Goal: Transaction & Acquisition: Purchase product/service

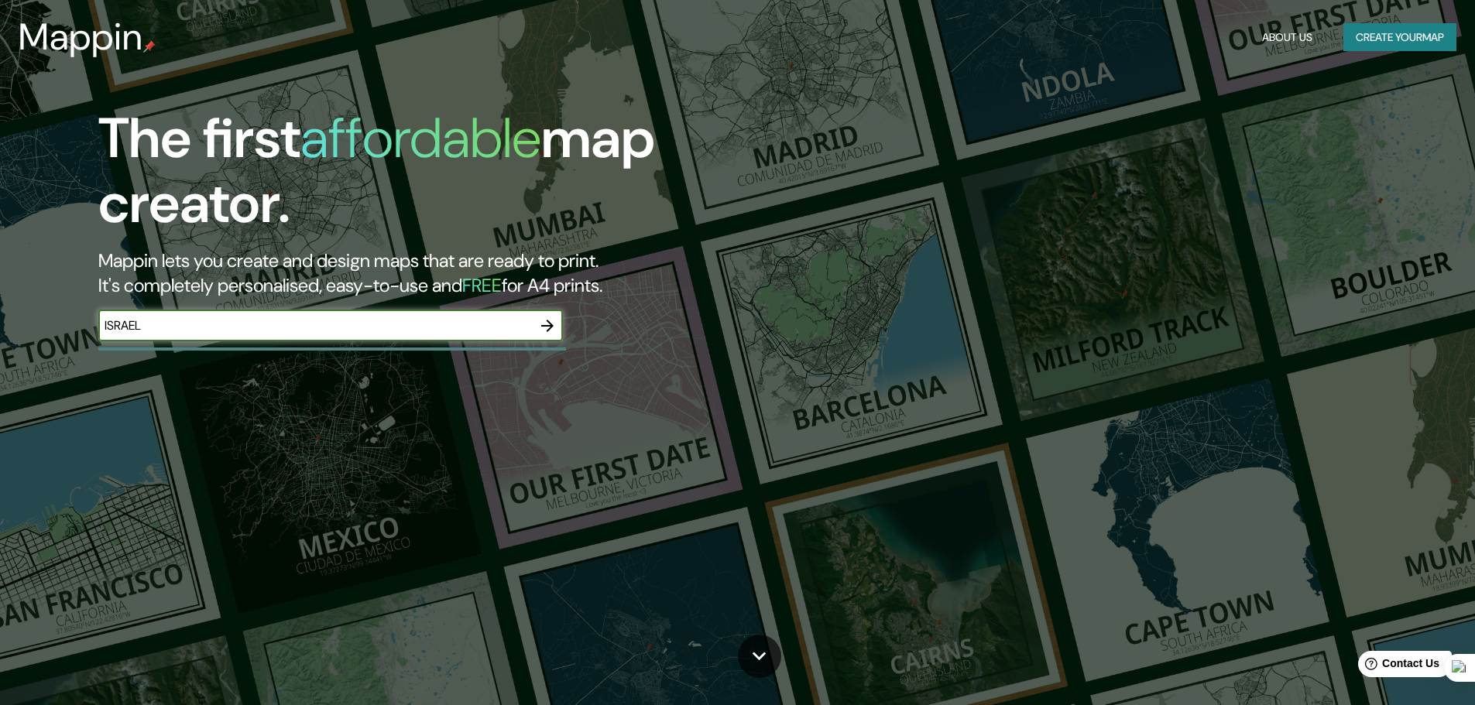
type input "ISRAEL"
click at [546, 320] on icon "button" at bounding box center [547, 326] width 12 height 12
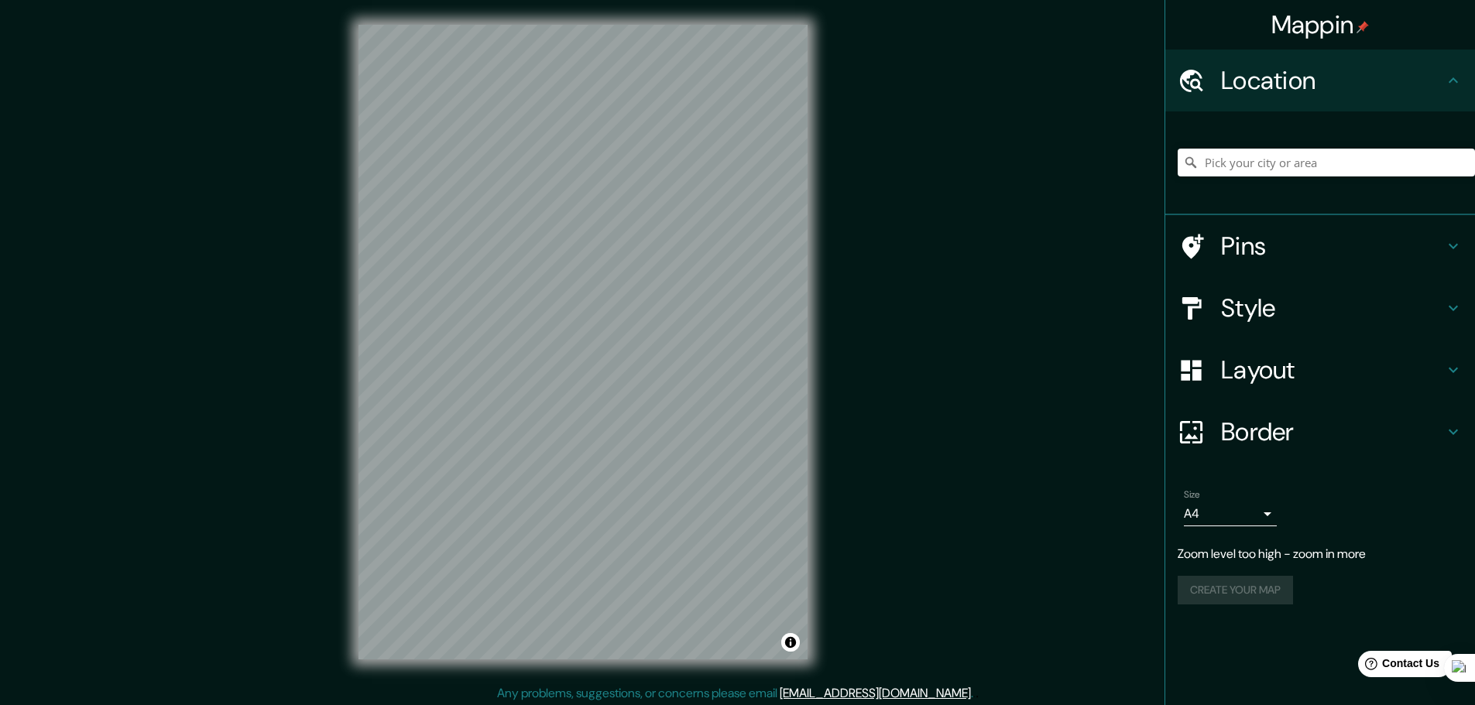
click at [341, 347] on div "© Mapbox © OpenStreetMap Improve this map" at bounding box center [583, 342] width 498 height 684
click at [329, 271] on div "Mappin Location Pins Style Layout Border Choose a border. Hint : you can make l…" at bounding box center [737, 354] width 1475 height 709
click at [1454, 432] on icon at bounding box center [1453, 432] width 19 height 19
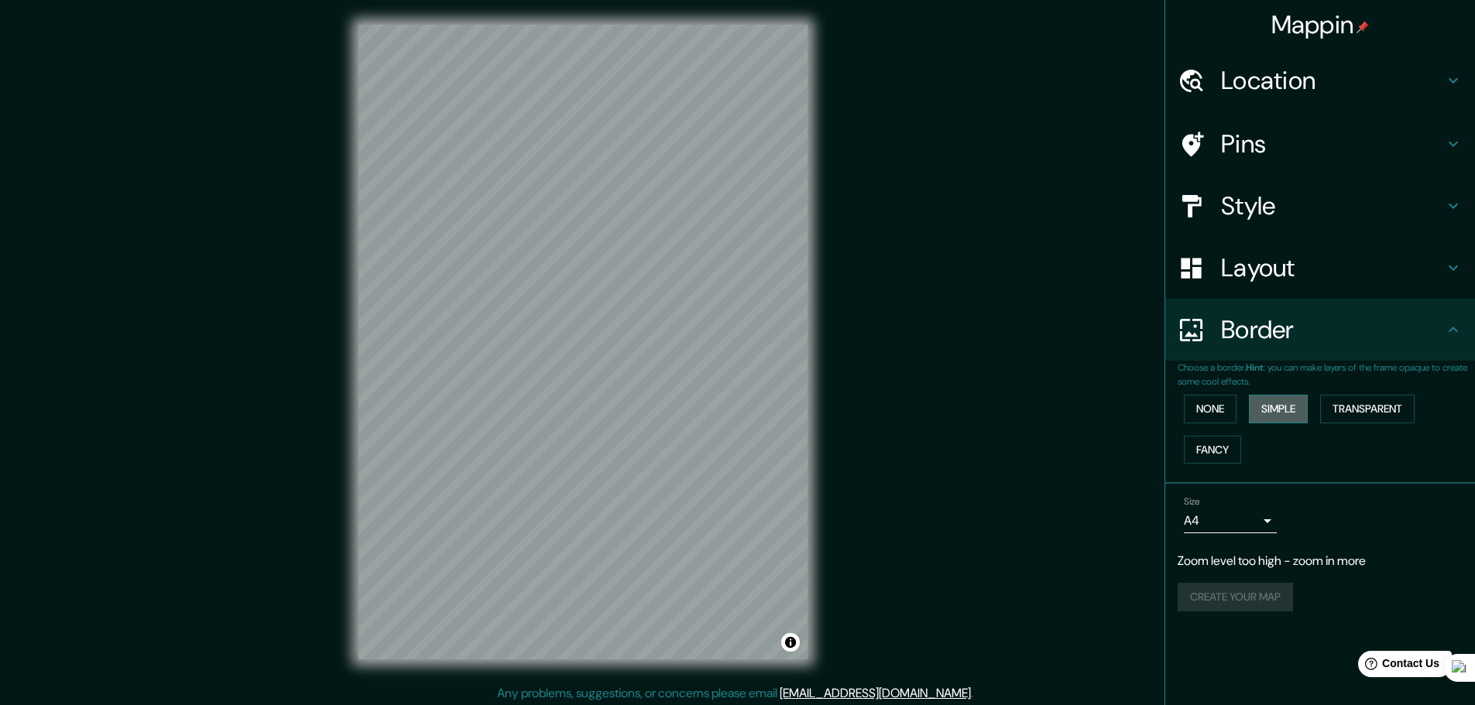
click at [1278, 409] on button "Simple" at bounding box center [1278, 409] width 59 height 29
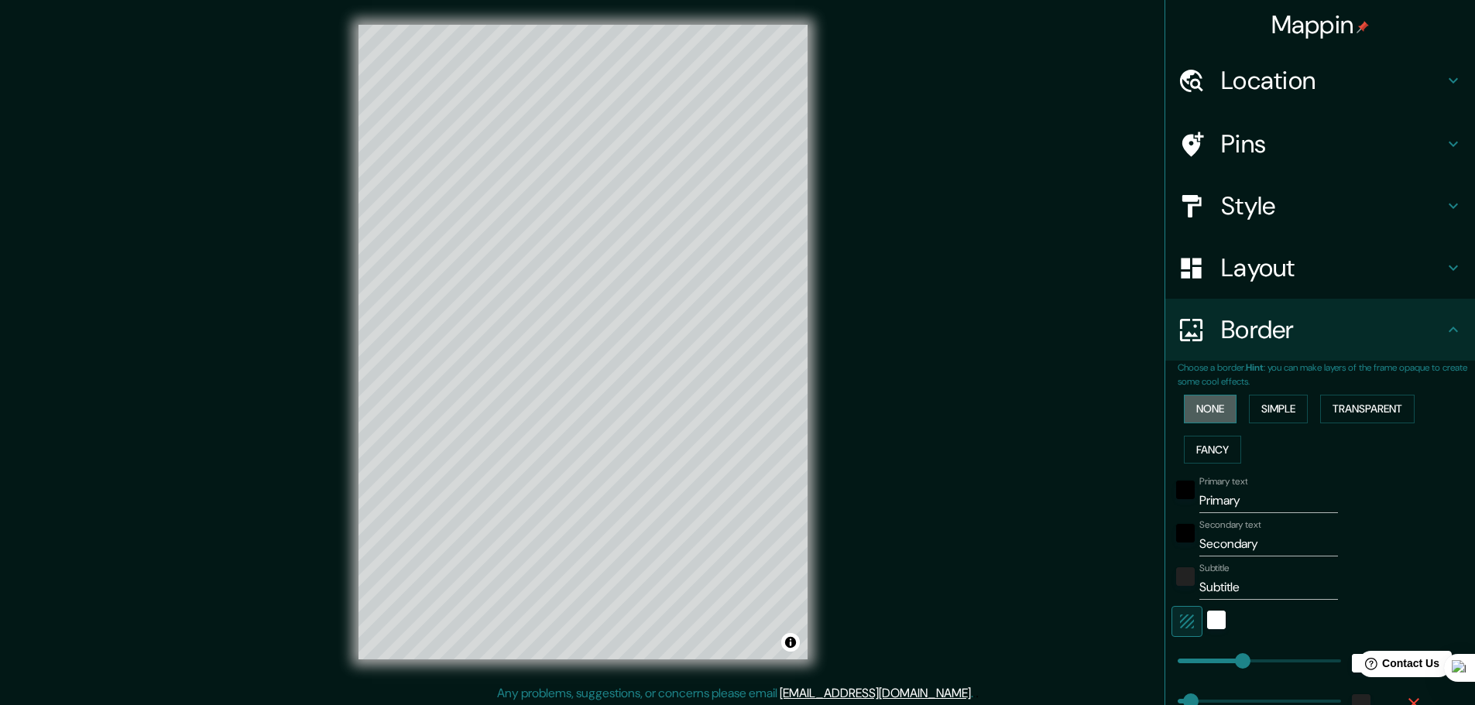
click at [1205, 404] on button "None" at bounding box center [1209, 409] width 53 height 29
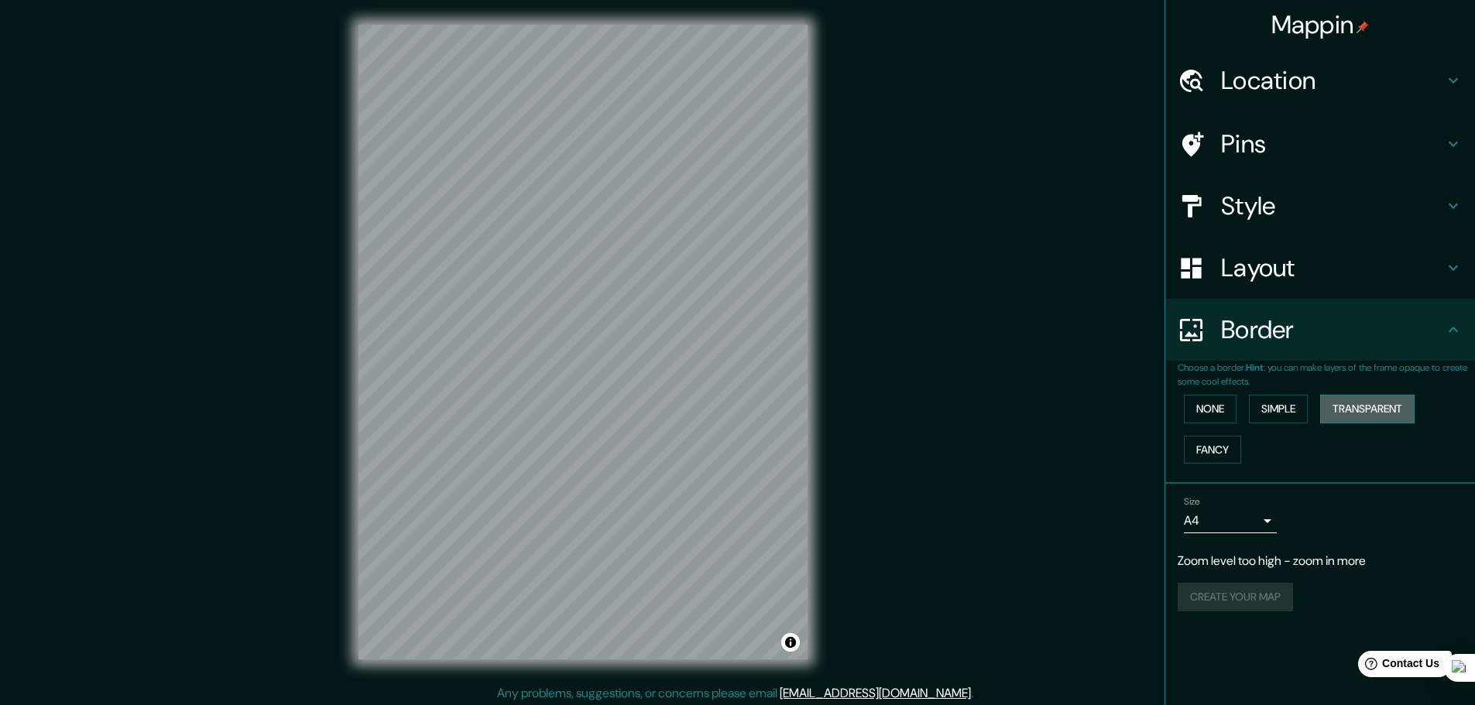
click at [1369, 410] on button "Transparent" at bounding box center [1367, 409] width 94 height 29
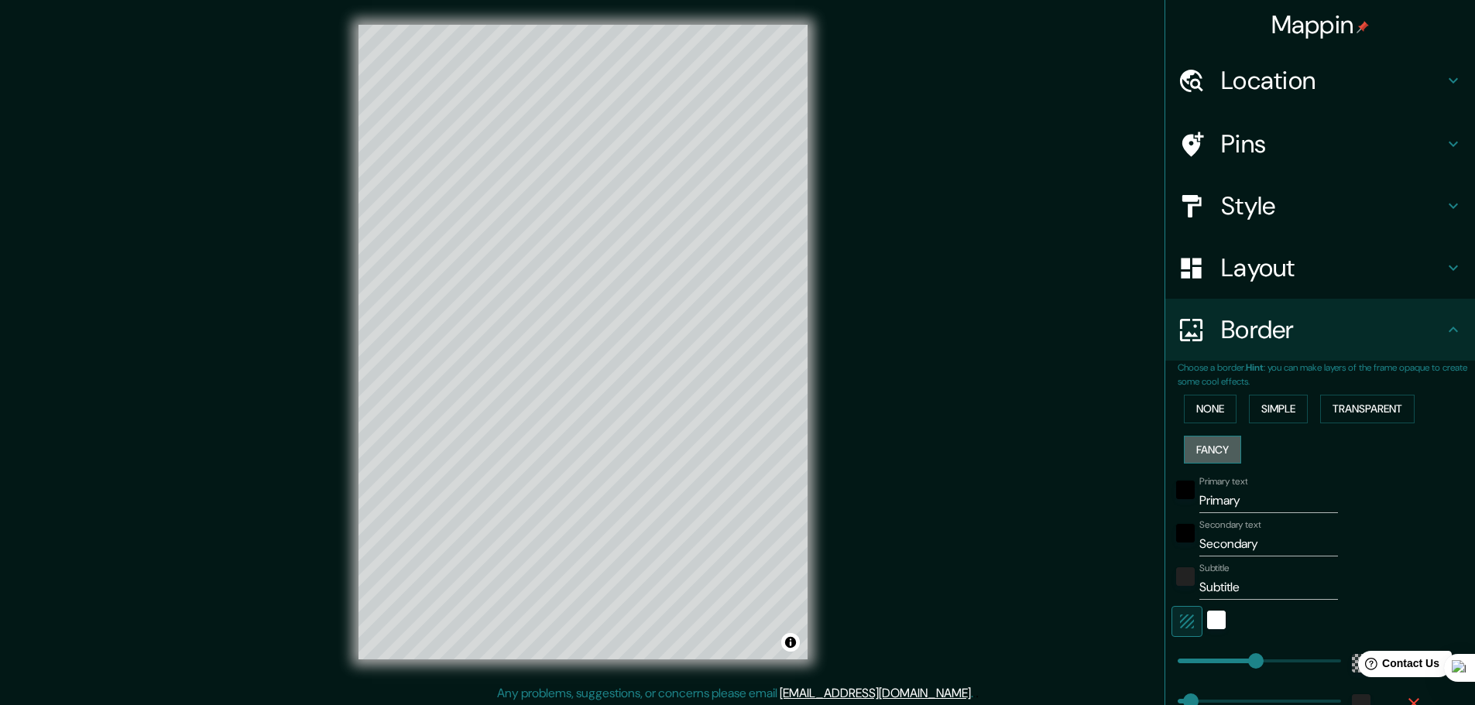
click at [1201, 451] on button "Fancy" at bounding box center [1211, 450] width 57 height 29
click at [1281, 398] on button "Simple" at bounding box center [1278, 409] width 59 height 29
click at [1178, 491] on div "black" at bounding box center [1185, 490] width 19 height 19
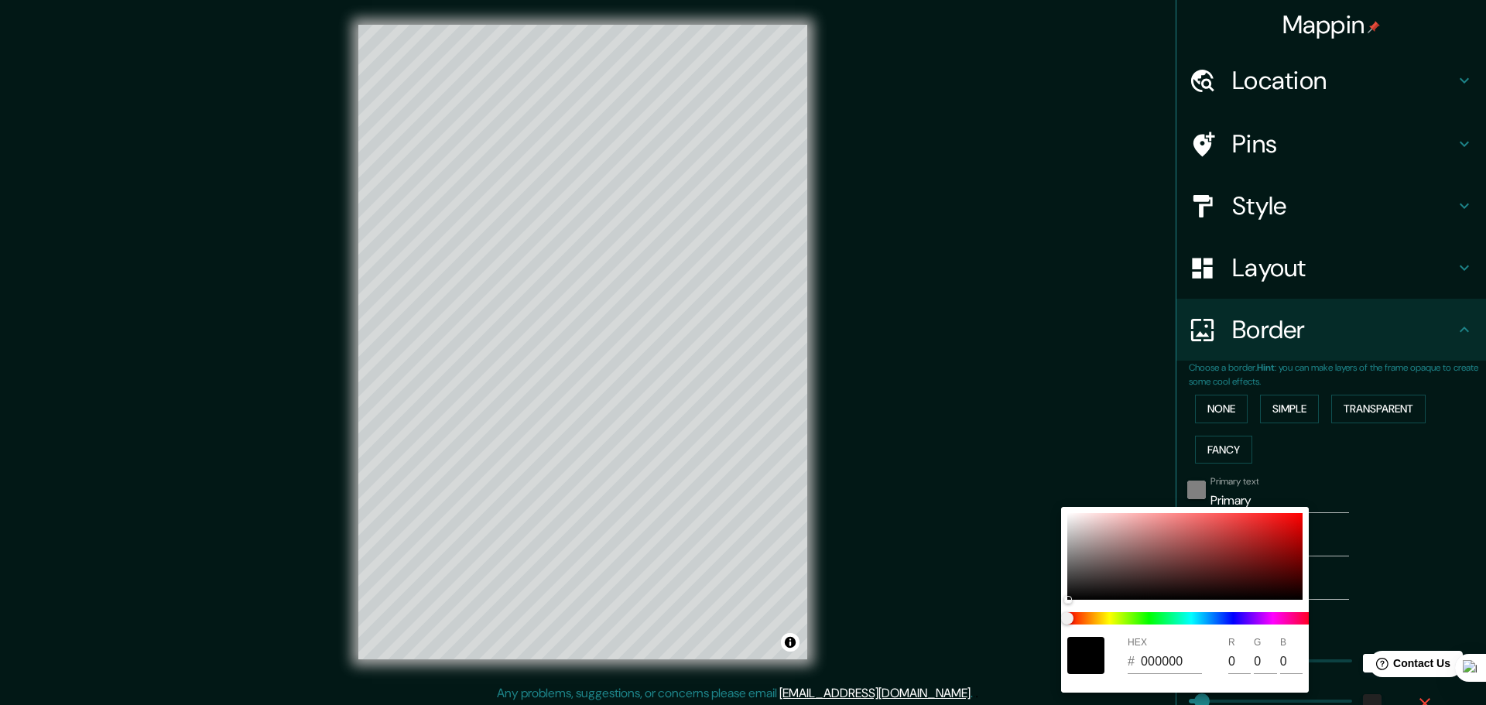
click at [1178, 491] on div at bounding box center [743, 352] width 1486 height 705
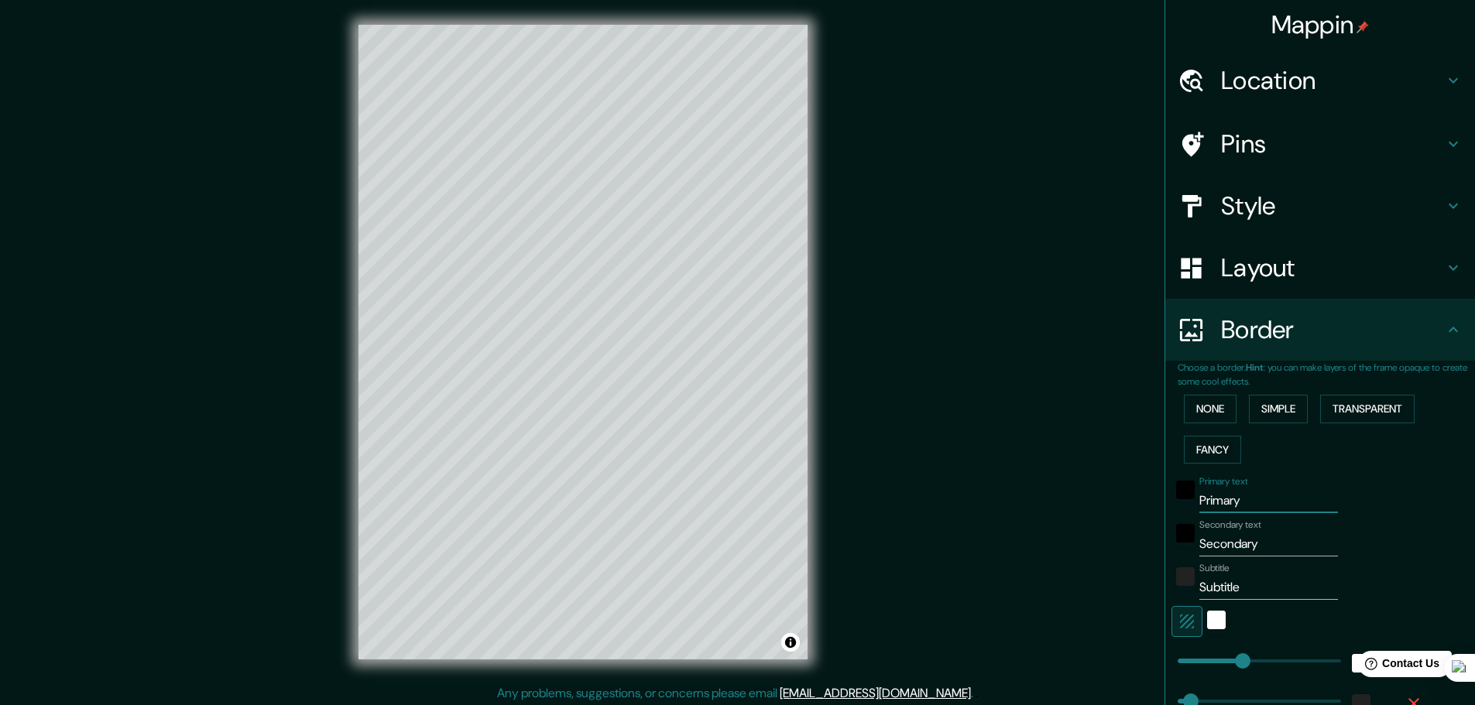
click at [1235, 508] on input "Primary" at bounding box center [1268, 500] width 139 height 25
type input "Primar"
type input "46"
type input "Prima"
type input "46"
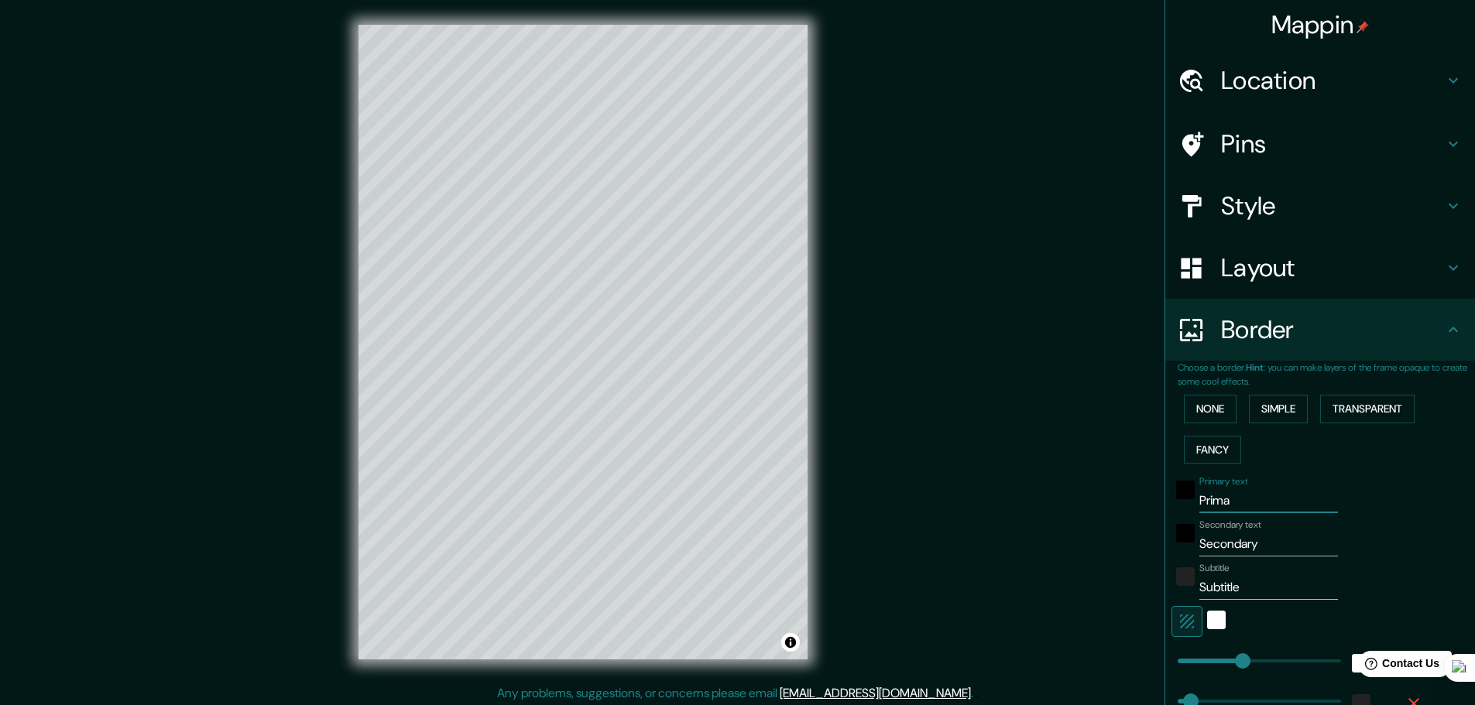
type input "Prim"
type input "46"
type input "Pri"
type input "46"
type input "Pr"
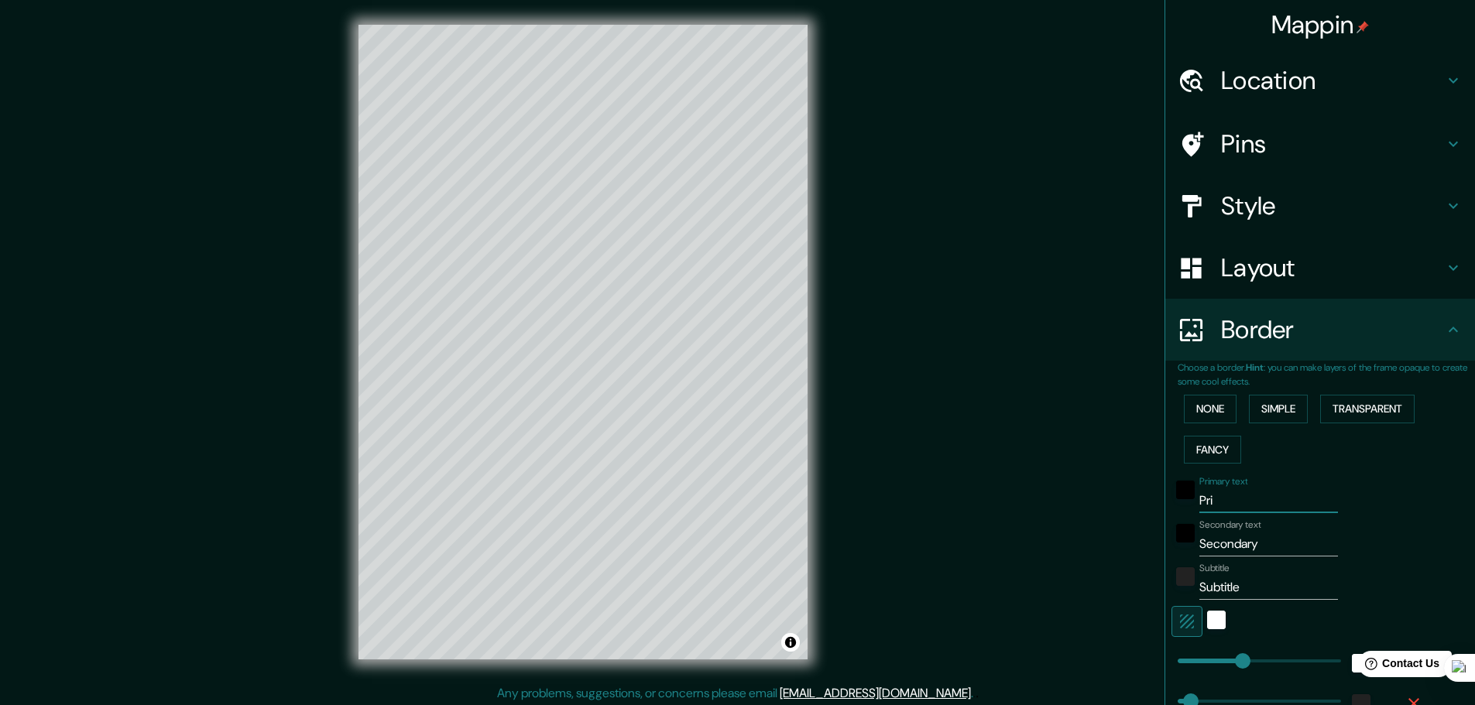
type input "46"
type input "P"
type input "46"
type input "i"
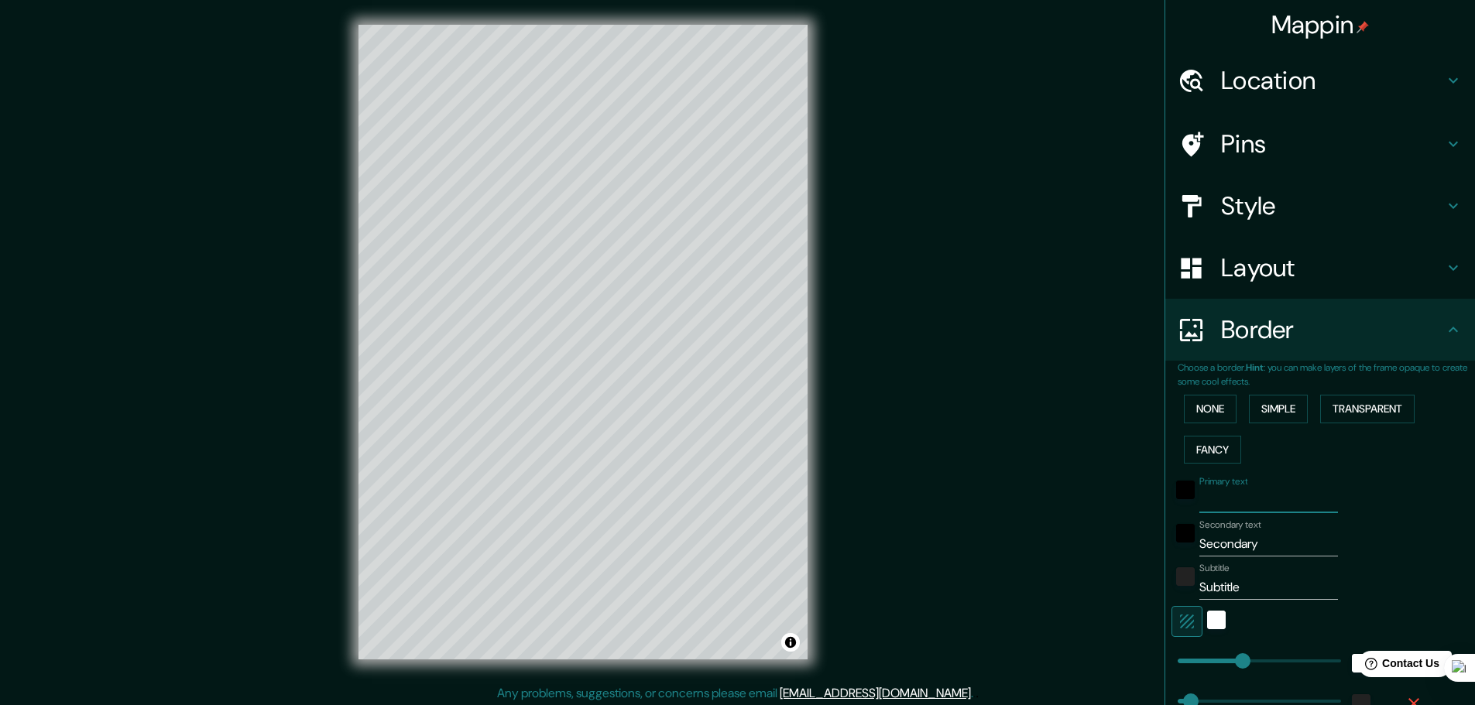
type input "46"
type input "I"
type input "46"
type input "IS"
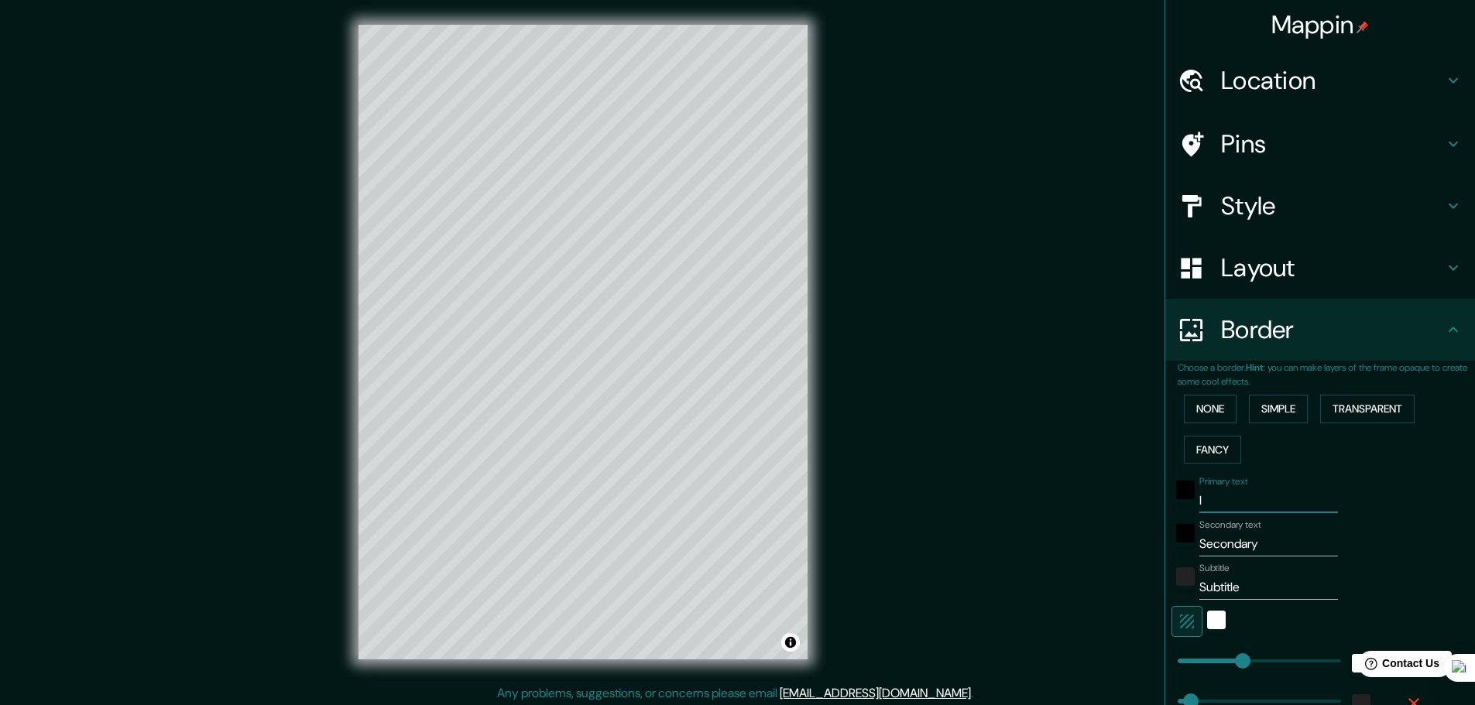
type input "46"
type input "ISR"
type input "46"
type input "ISRA"
type input "46"
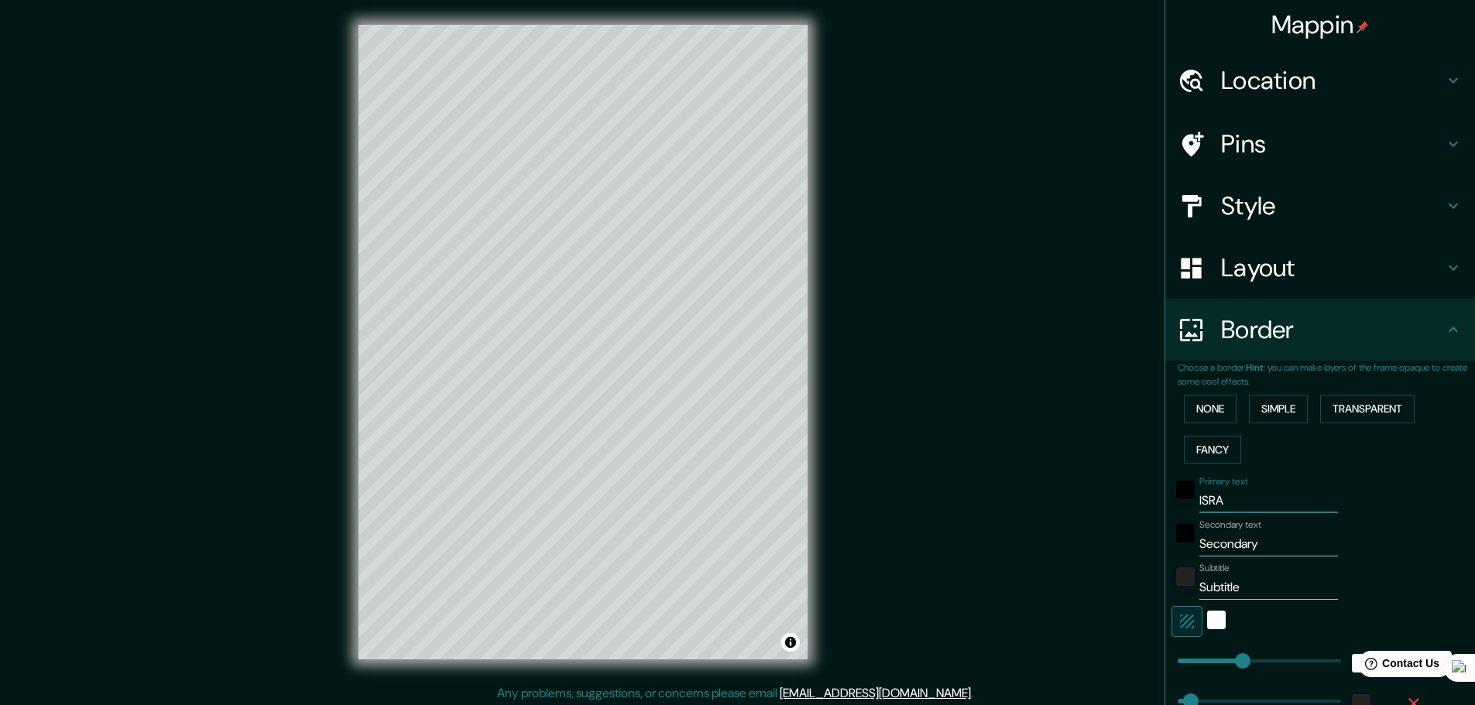
type input "ISRAE"
type input "46"
type input "ISRAEL"
type input "46"
type input "ISRAEL"
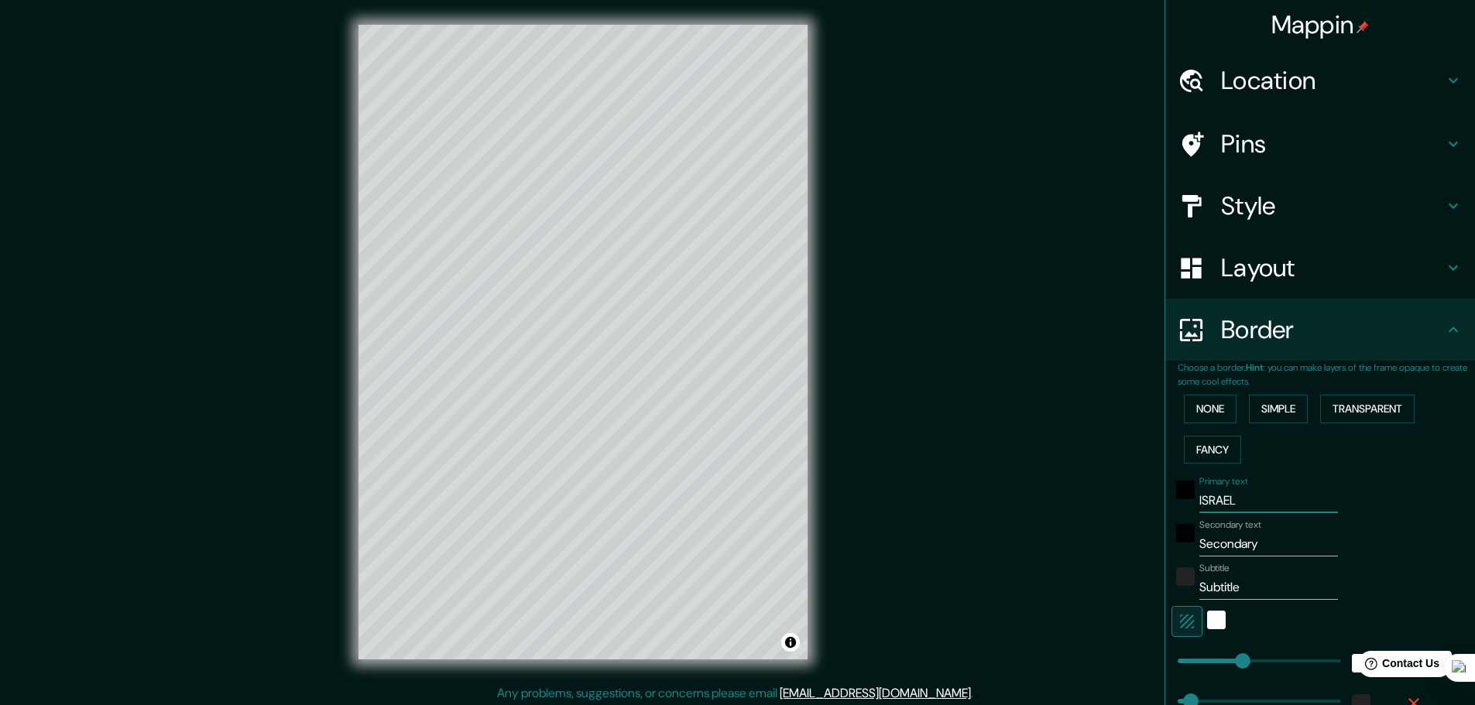
click at [1263, 543] on input "Secondary" at bounding box center [1268, 544] width 139 height 25
drag, startPoint x: 1247, startPoint y: 546, endPoint x: 1181, endPoint y: 550, distance: 65.9
click at [1181, 550] on div "Secondary text Secondary" at bounding box center [1298, 537] width 254 height 37
type input "2"
type input "46"
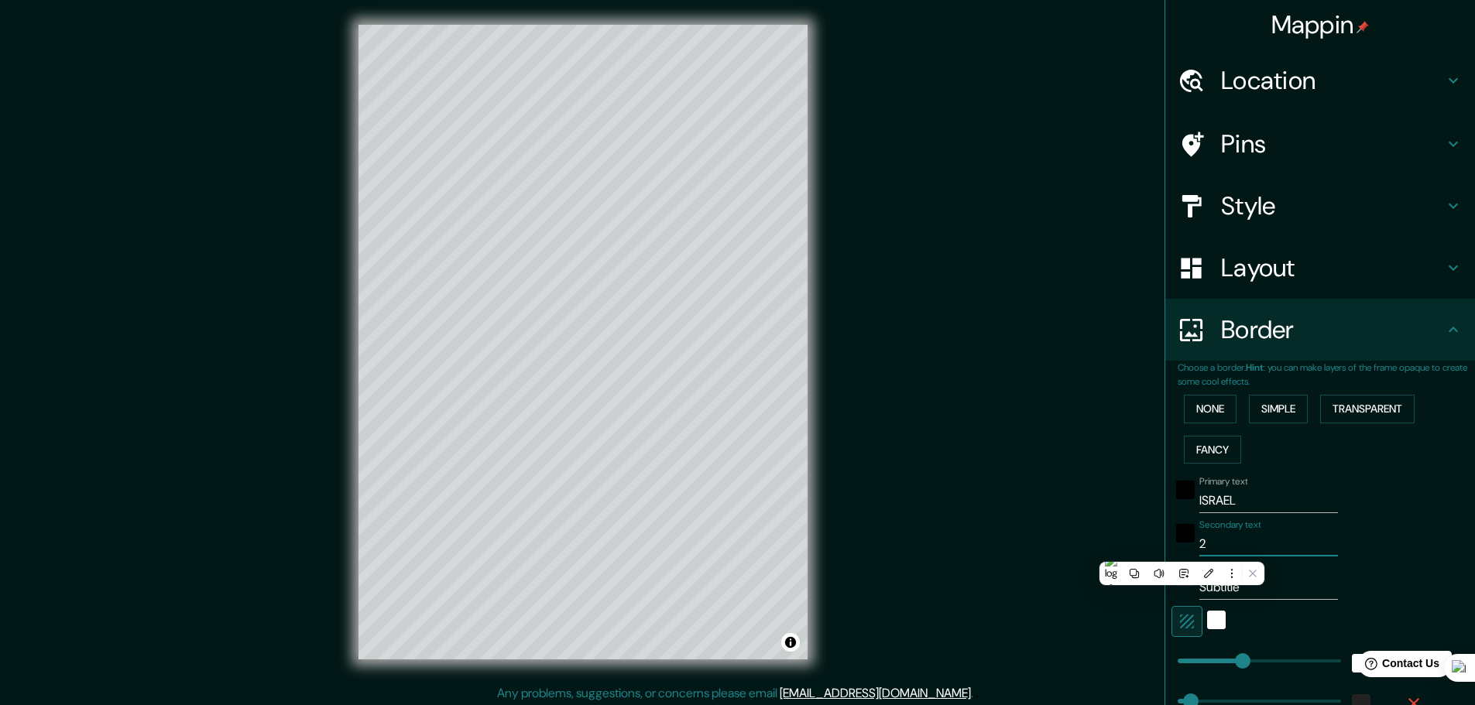
type input "20"
type input "46"
type input "202"
type input "46"
type input "2025"
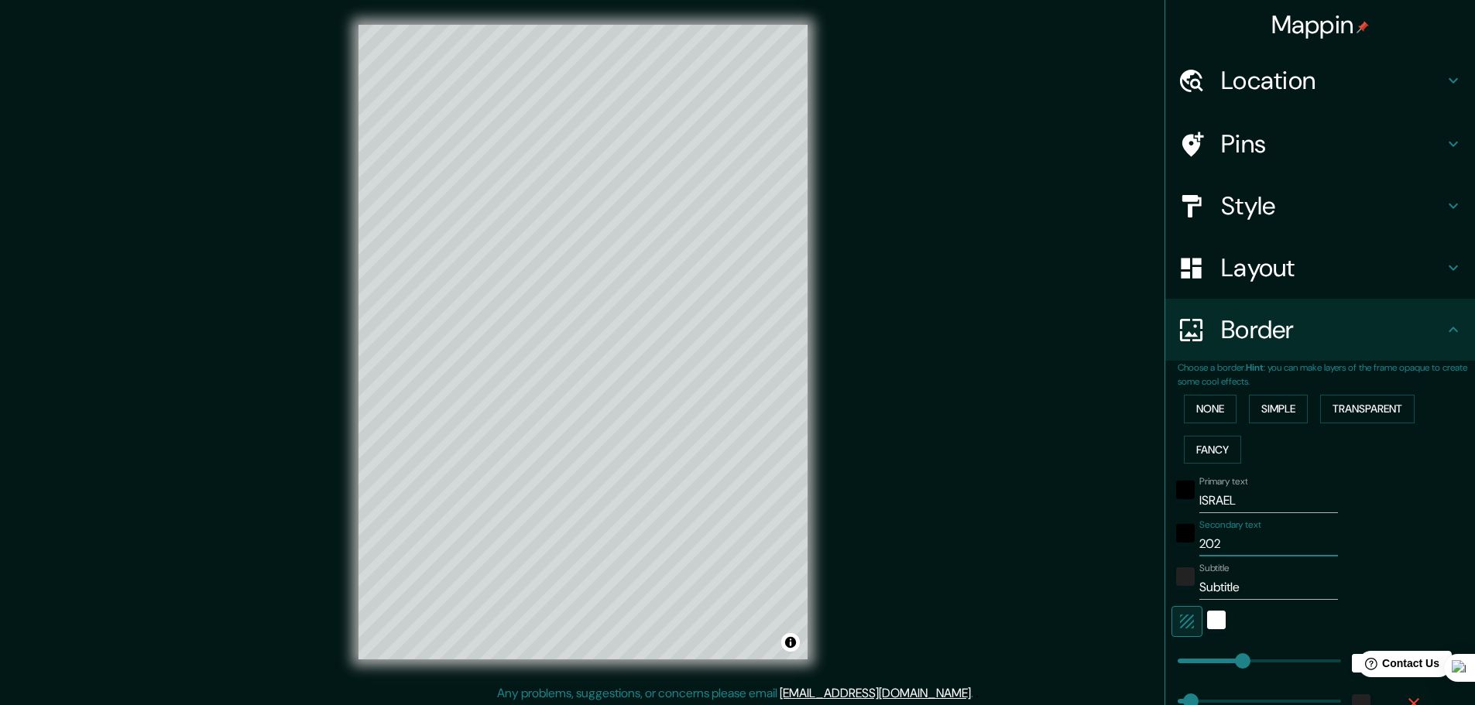
type input "46"
type input "2025"
click at [1229, 587] on input "Subtitle" at bounding box center [1268, 587] width 139 height 25
drag, startPoint x: 1218, startPoint y: 594, endPoint x: 1188, endPoint y: 601, distance: 30.1
click at [1188, 601] on div "Primary text ISRAEL Secondary text 2025 Subtitle Subtitle Add frame layer" at bounding box center [1301, 611] width 248 height 283
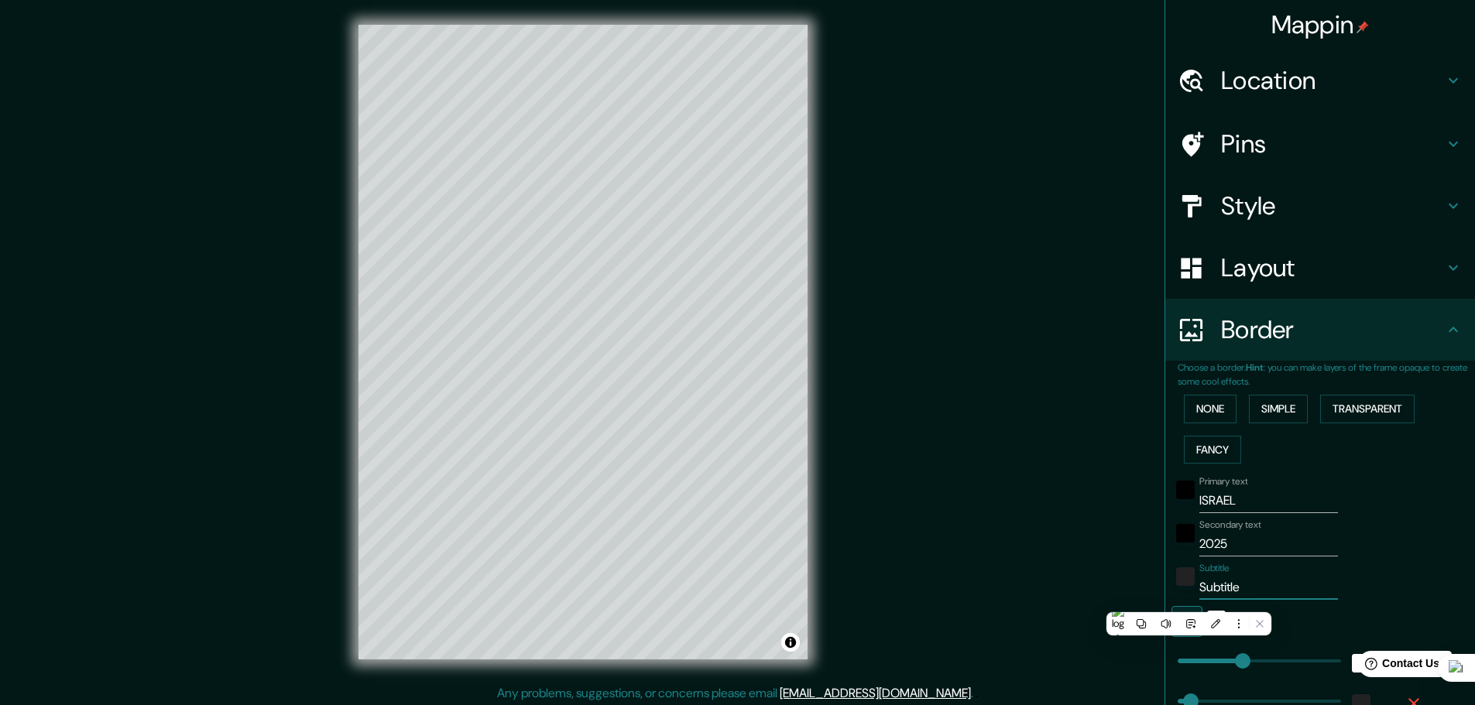
type input "I"
type input "46"
type input "IS"
type input "46"
type input "ISA"
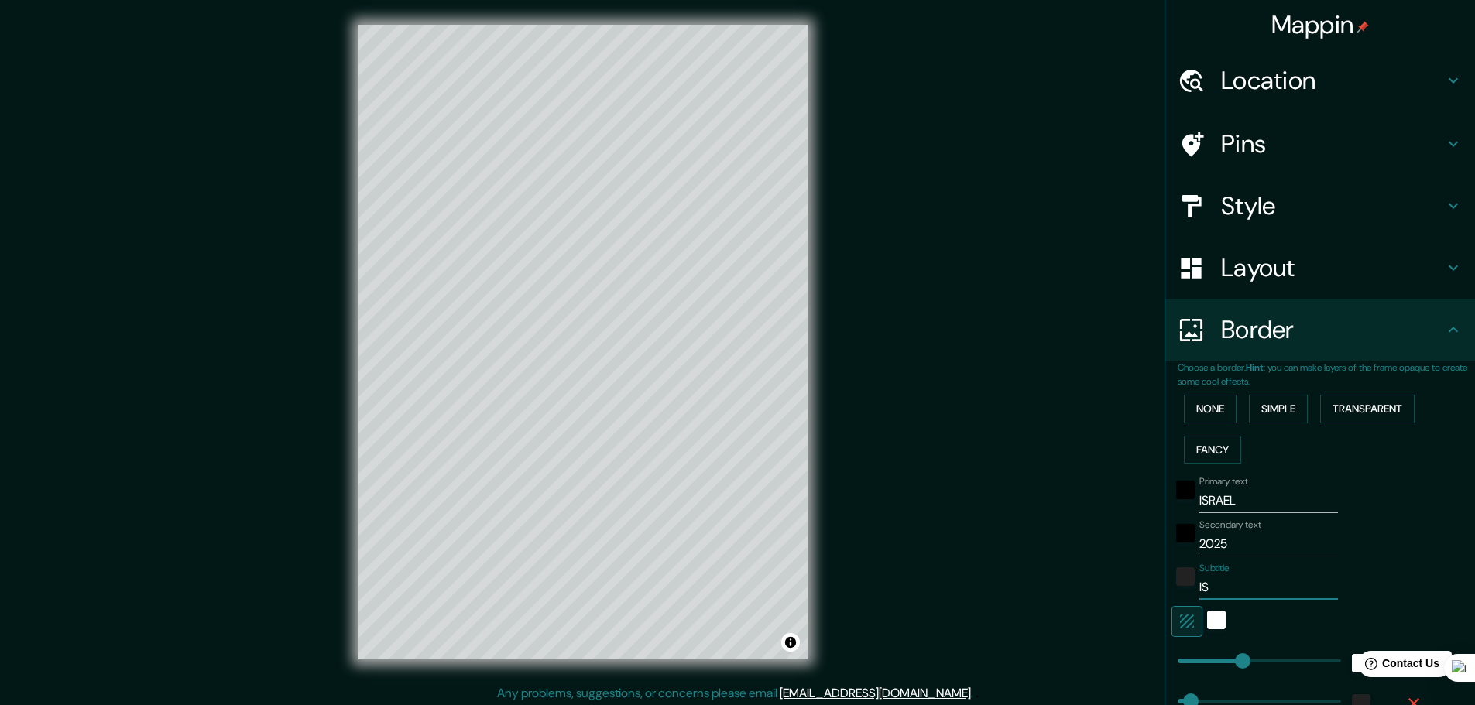
type input "46"
type input "[DEMOGRAPHIC_DATA]"
type input "46"
type input "[PERSON_NAME]"
type input "46"
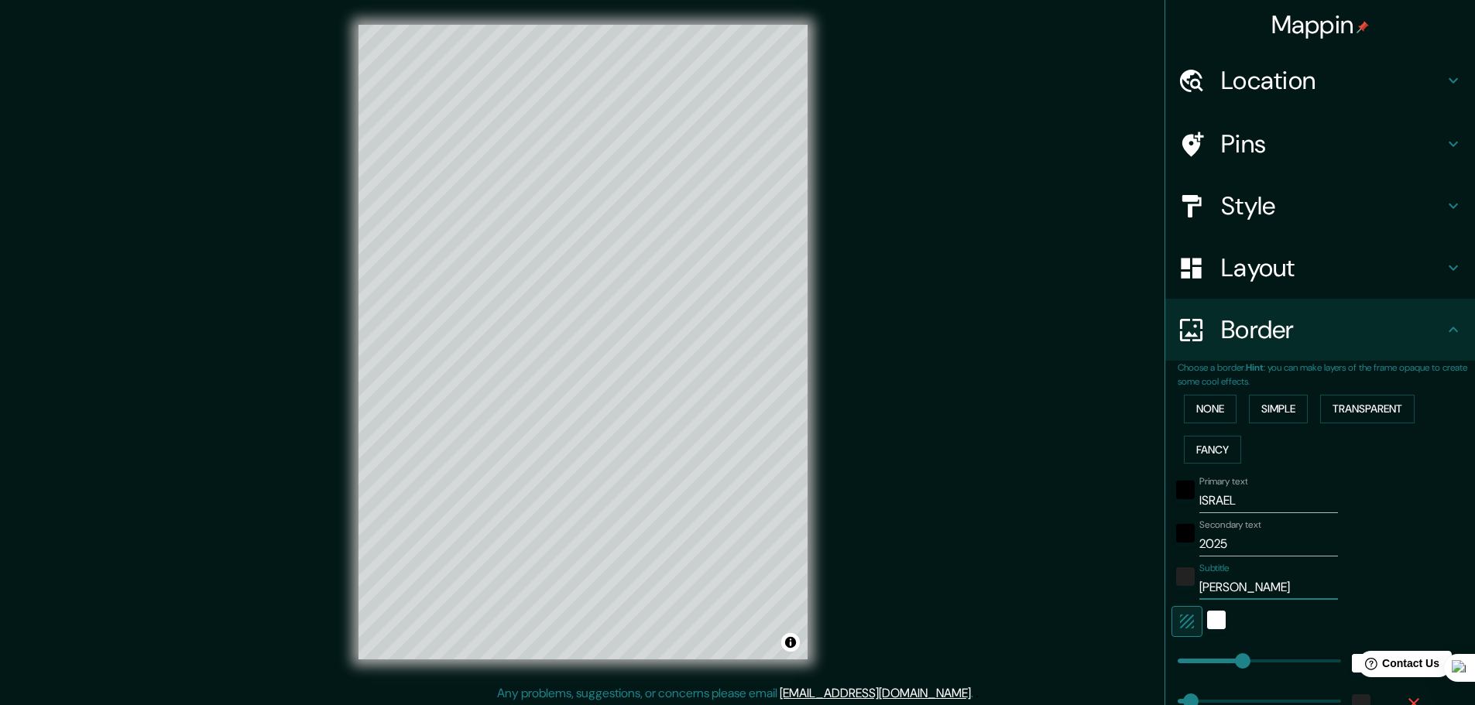
type input "[PERSON_NAME]"
type input "46"
type input "[PERSON_NAME]"
type input "46"
type input "[PERSON_NAME]"
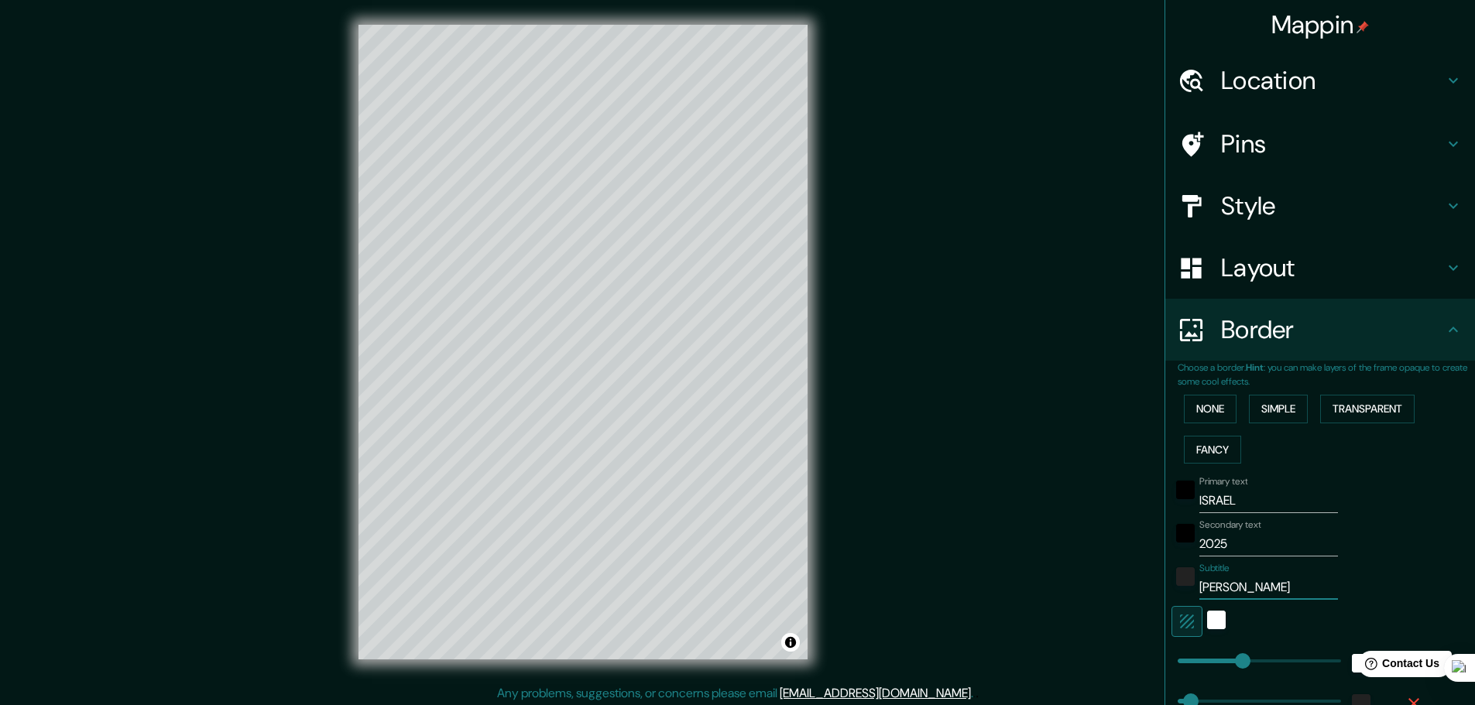
type input "46"
type input "[PERSON_NAME] MED"
type input "46"
type input "[PERSON_NAME]"
type input "46"
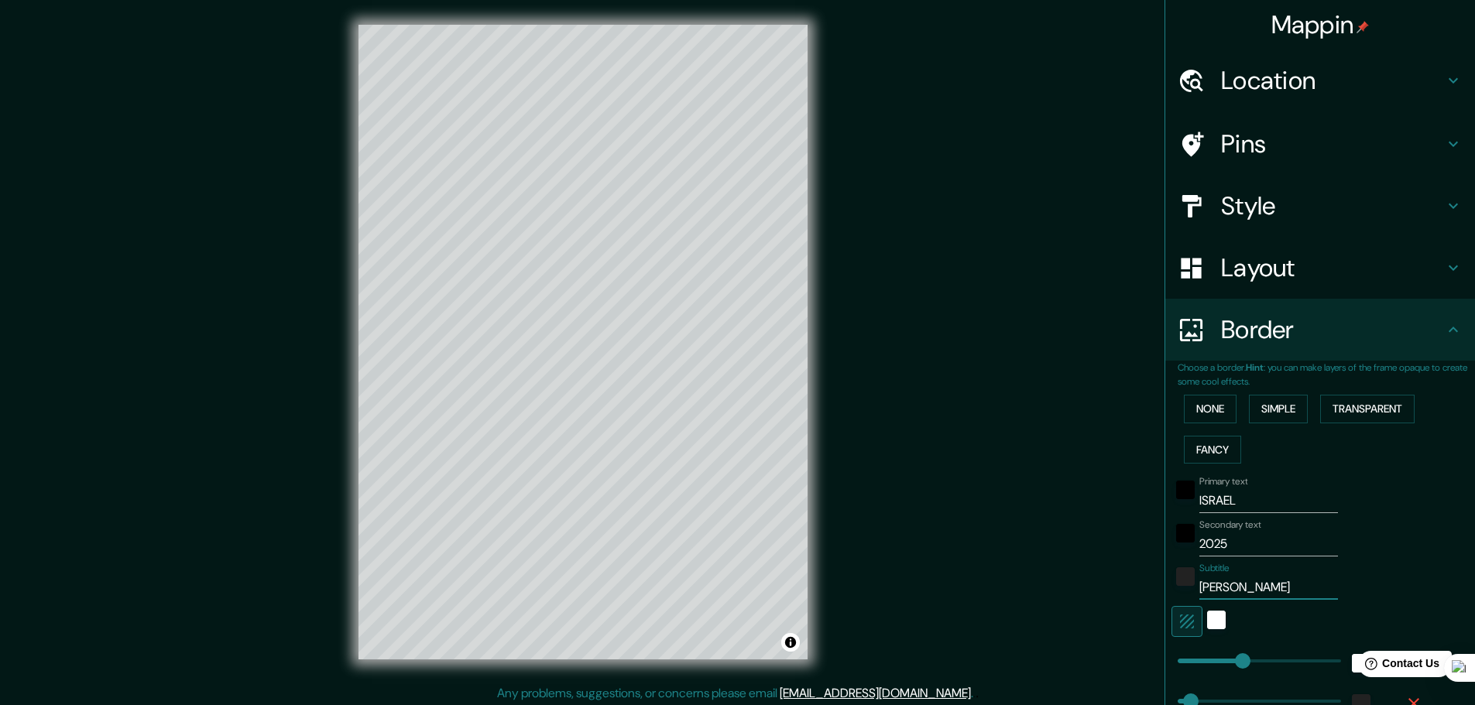
type input "[PERSON_NAME]"
type input "46"
type input "[PERSON_NAME]"
type input "46"
type input "[PERSON_NAME]"
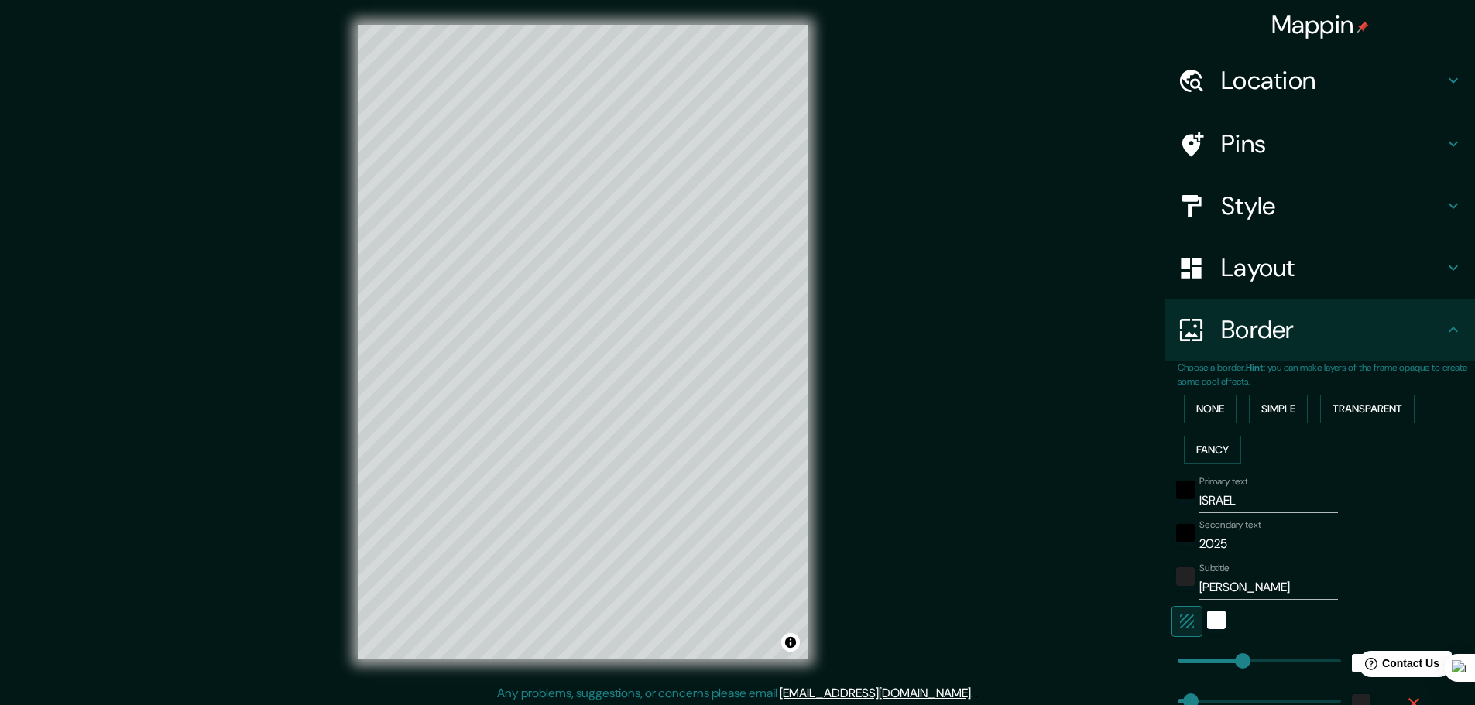
click at [1379, 559] on div "Primary text ISRAEL Secondary text 2025 Subtitle [PERSON_NAME] Add frame layer" at bounding box center [1301, 611] width 248 height 283
click at [1207, 626] on div "white" at bounding box center [1216, 620] width 19 height 19
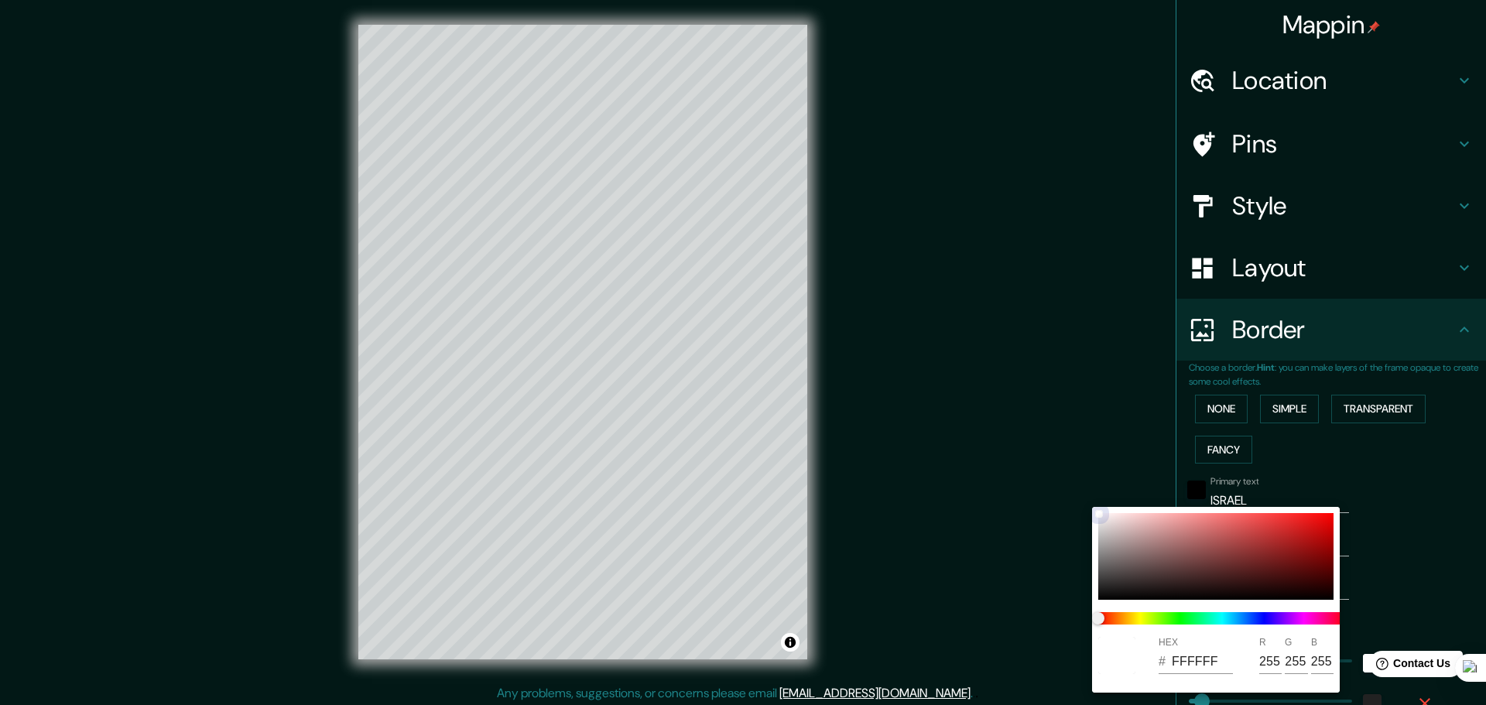
type input "46"
type input "953333"
type input "149"
type input "51"
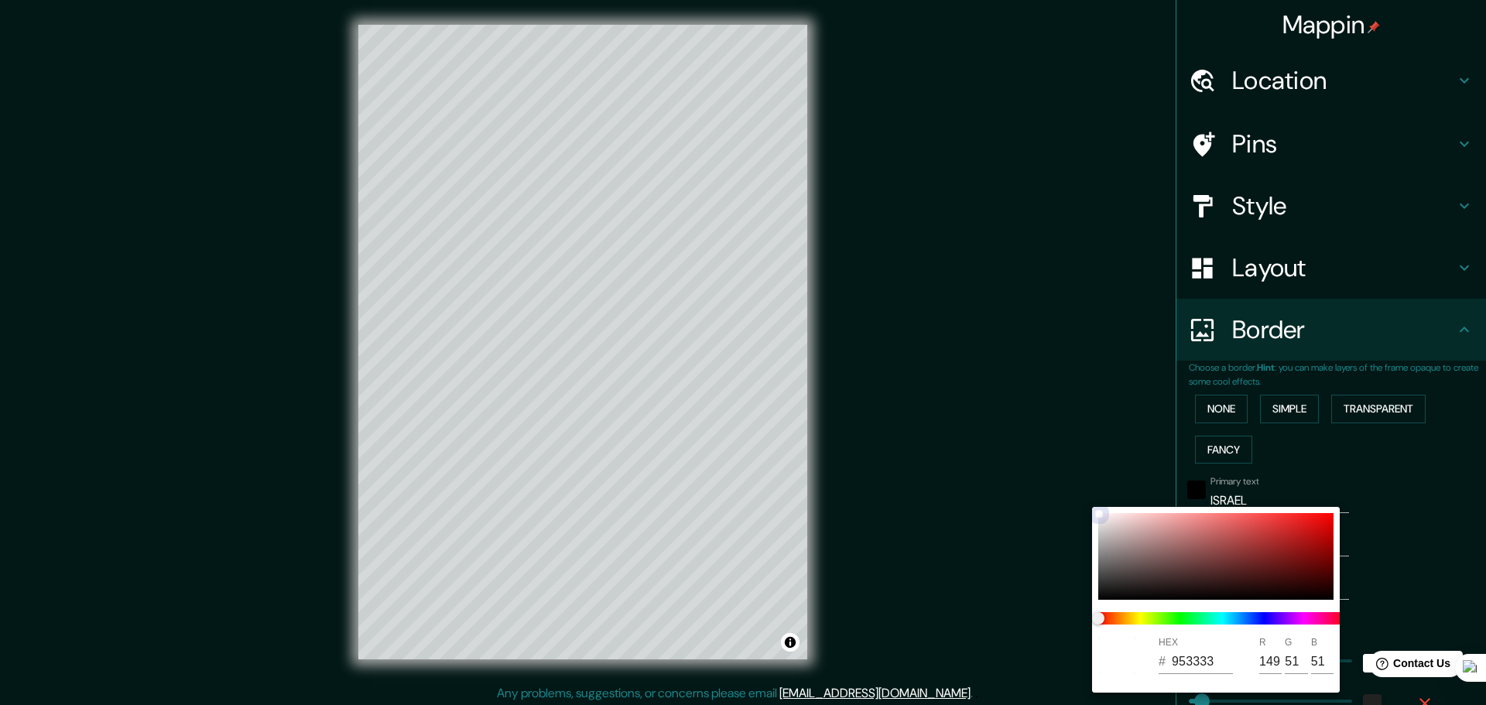
type input "46"
type input "952D2D"
type input "45"
drag, startPoint x: 1250, startPoint y: 549, endPoint x: 1353, endPoint y: 529, distance: 104.9
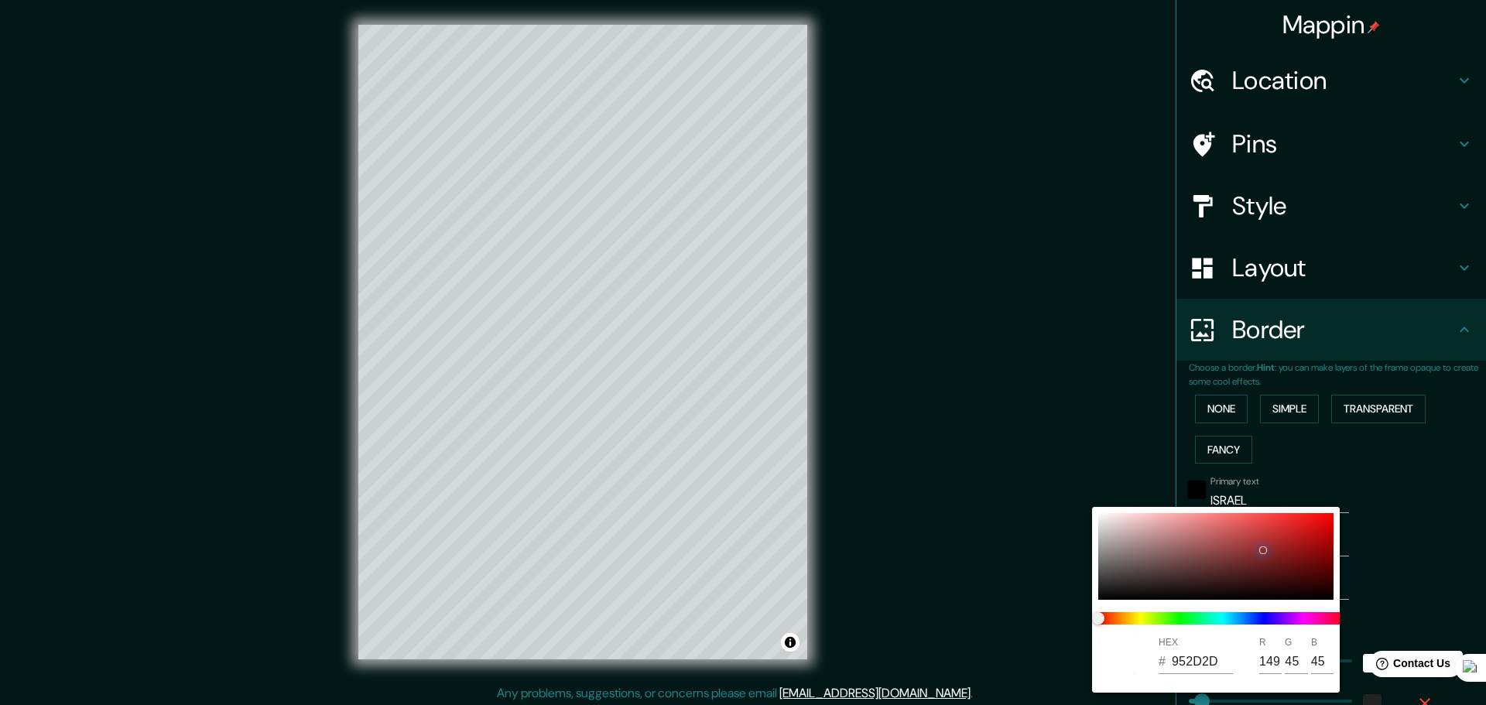
click at [1294, 543] on div at bounding box center [1215, 556] width 235 height 87
type input "46"
type input "A51B1B"
type input "165"
type input "27"
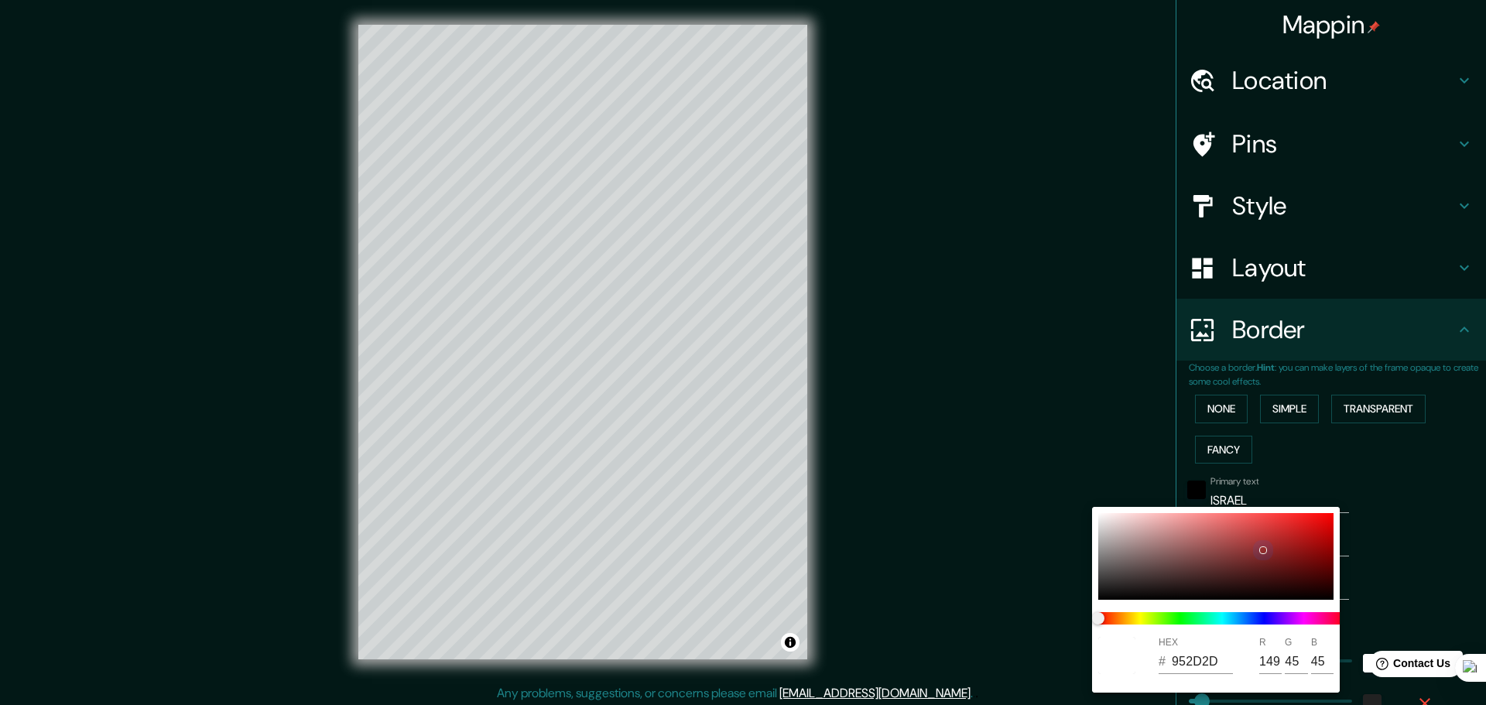
type input "27"
click at [1098, 522] on div at bounding box center [1215, 556] width 235 height 87
type input "46"
type input "E6E6E6"
type input "230"
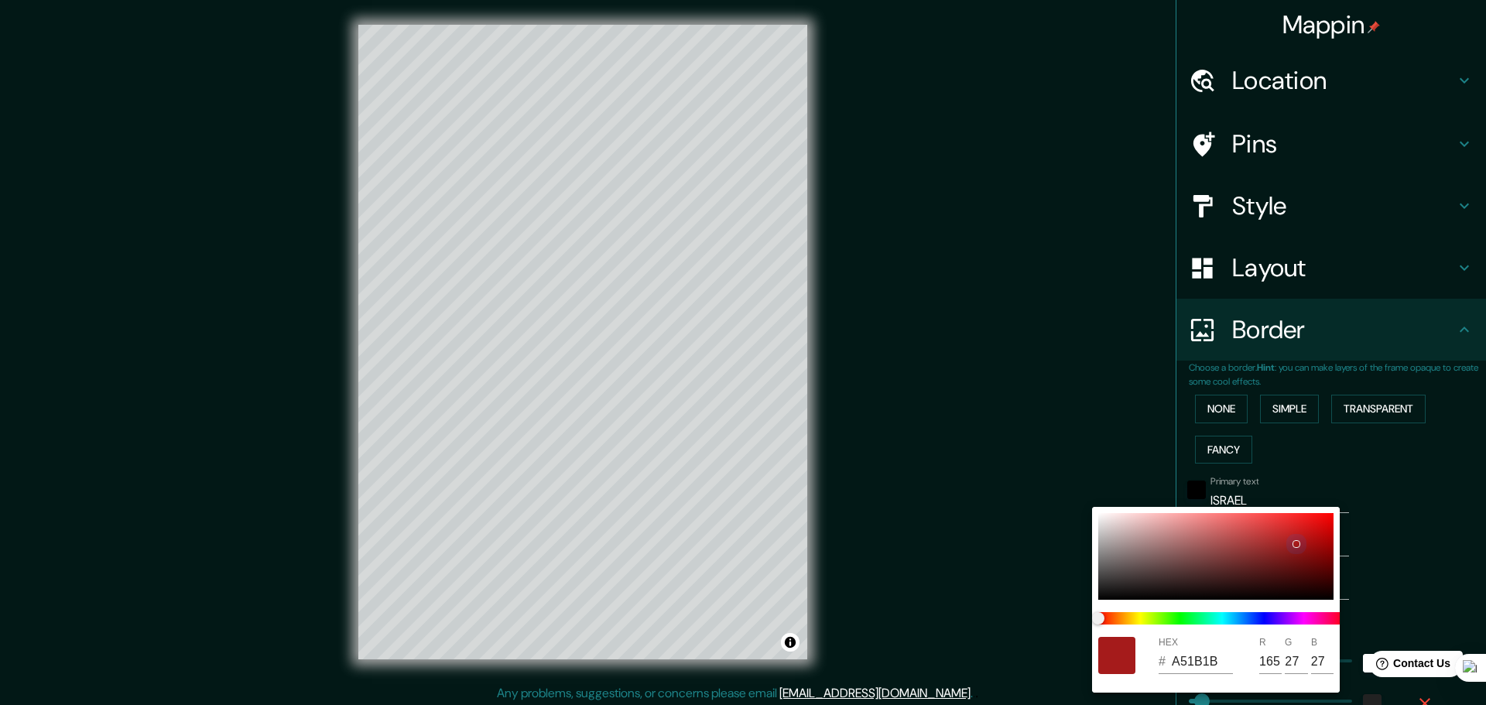
type input "230"
click at [1406, 499] on div at bounding box center [743, 352] width 1486 height 705
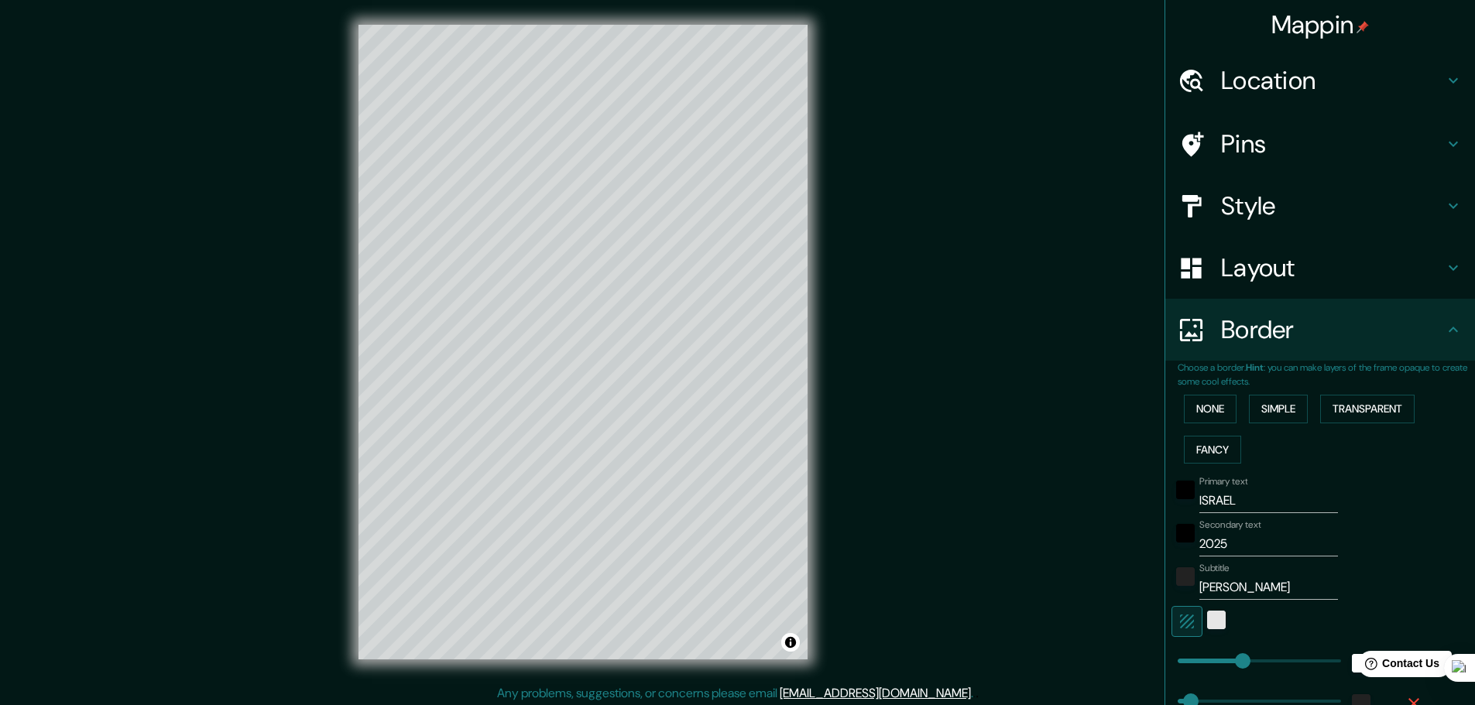
click at [1177, 630] on icon "button" at bounding box center [1186, 621] width 19 height 19
click at [1180, 622] on icon "button" at bounding box center [1187, 622] width 14 height 14
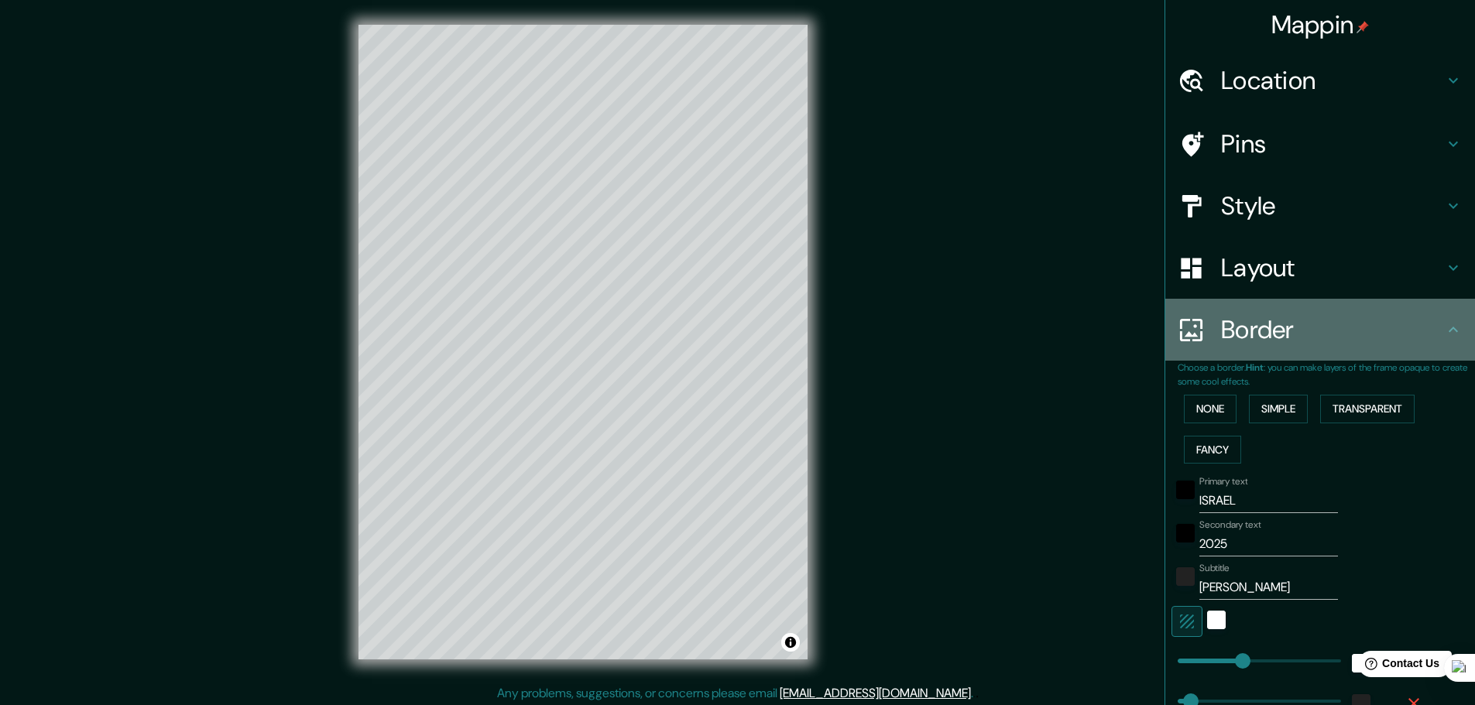
click at [1448, 332] on icon at bounding box center [1452, 329] width 9 height 5
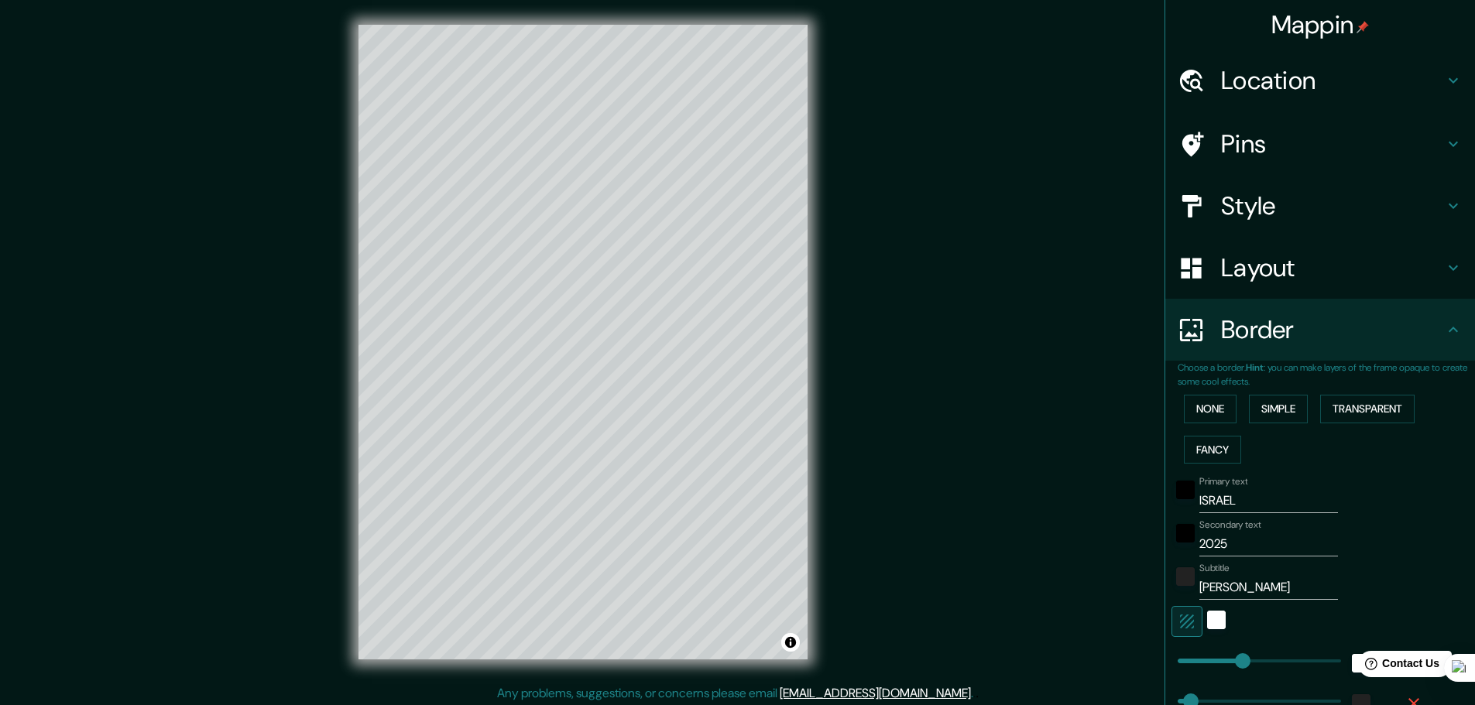
click at [1448, 331] on icon at bounding box center [1452, 329] width 9 height 5
click at [1448, 327] on icon at bounding box center [1452, 329] width 9 height 5
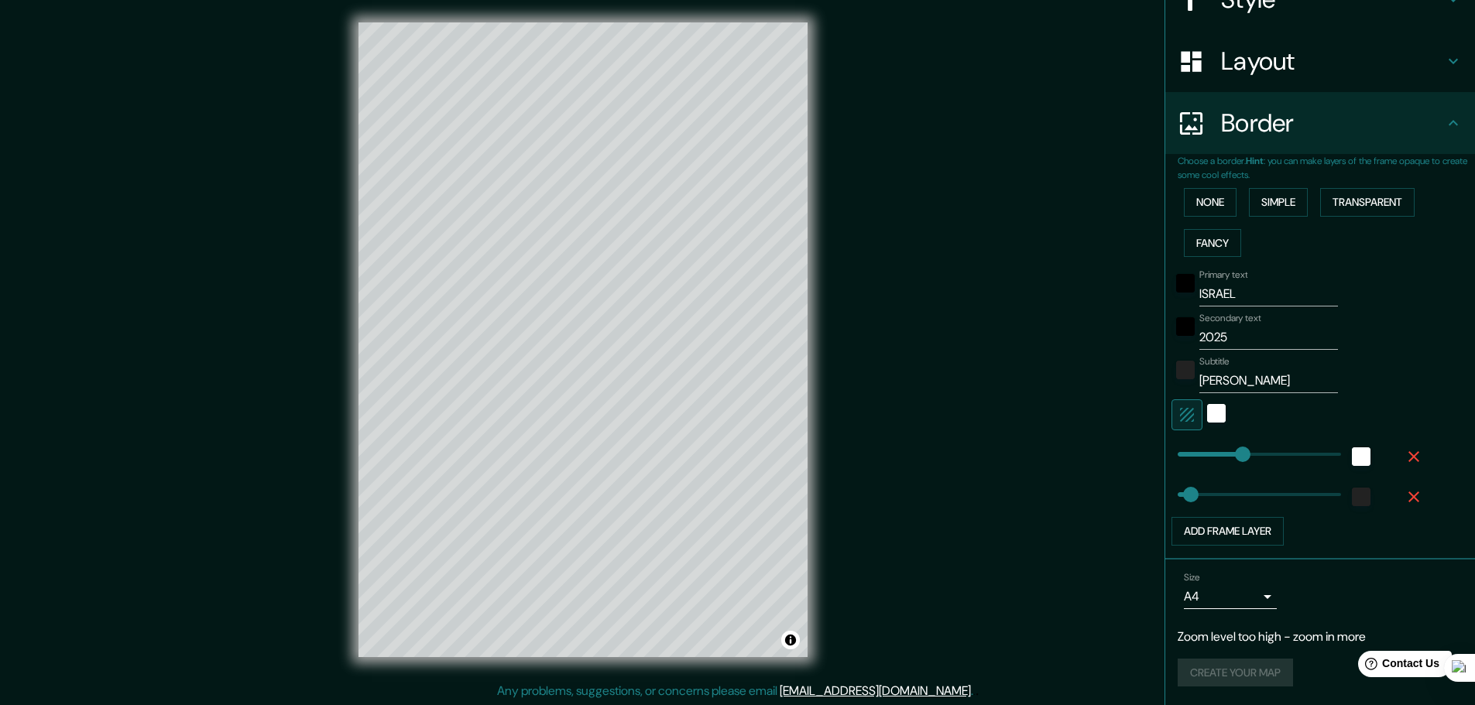
scroll to position [4, 0]
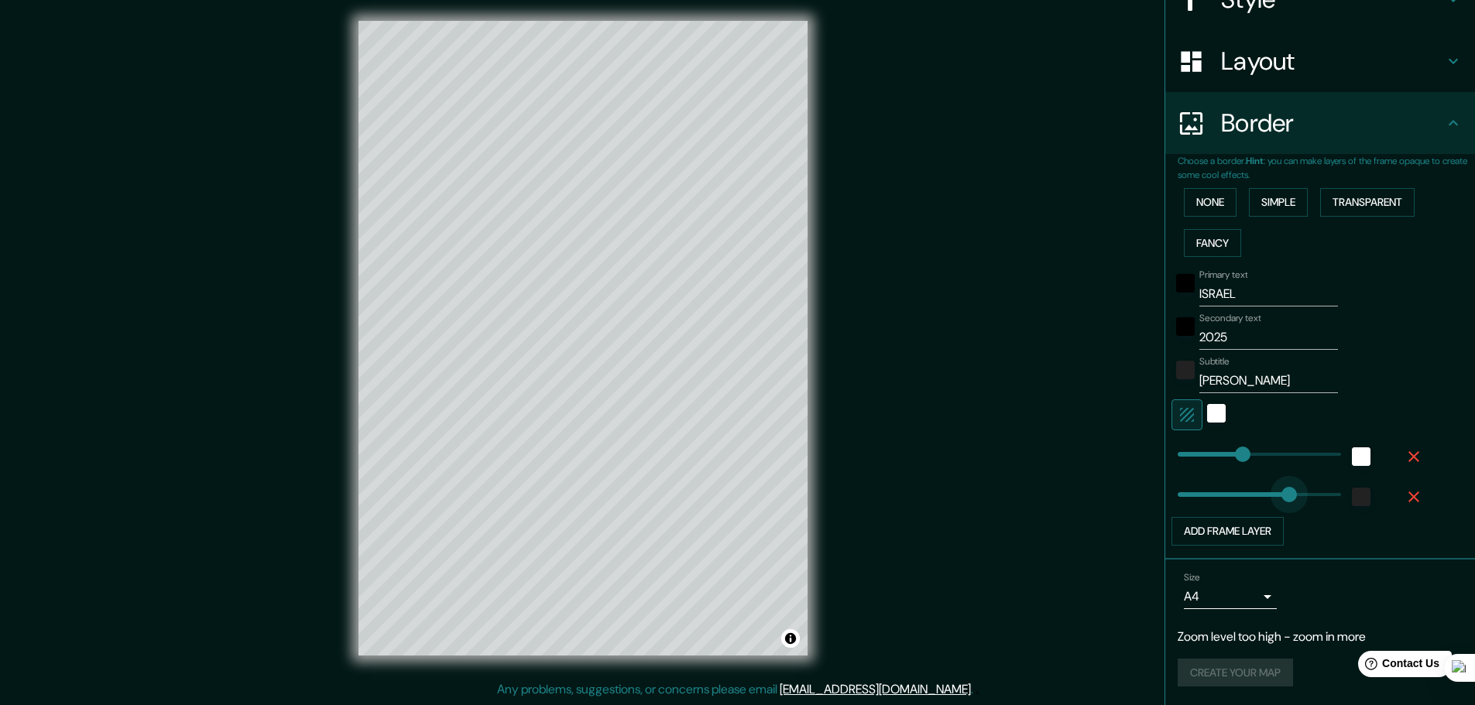
type input "424"
drag, startPoint x: 1180, startPoint y: 493, endPoint x: 1286, endPoint y: 490, distance: 106.9
type input "157"
drag, startPoint x: 1283, startPoint y: 490, endPoint x: 1207, endPoint y: 495, distance: 76.8
type input "94"
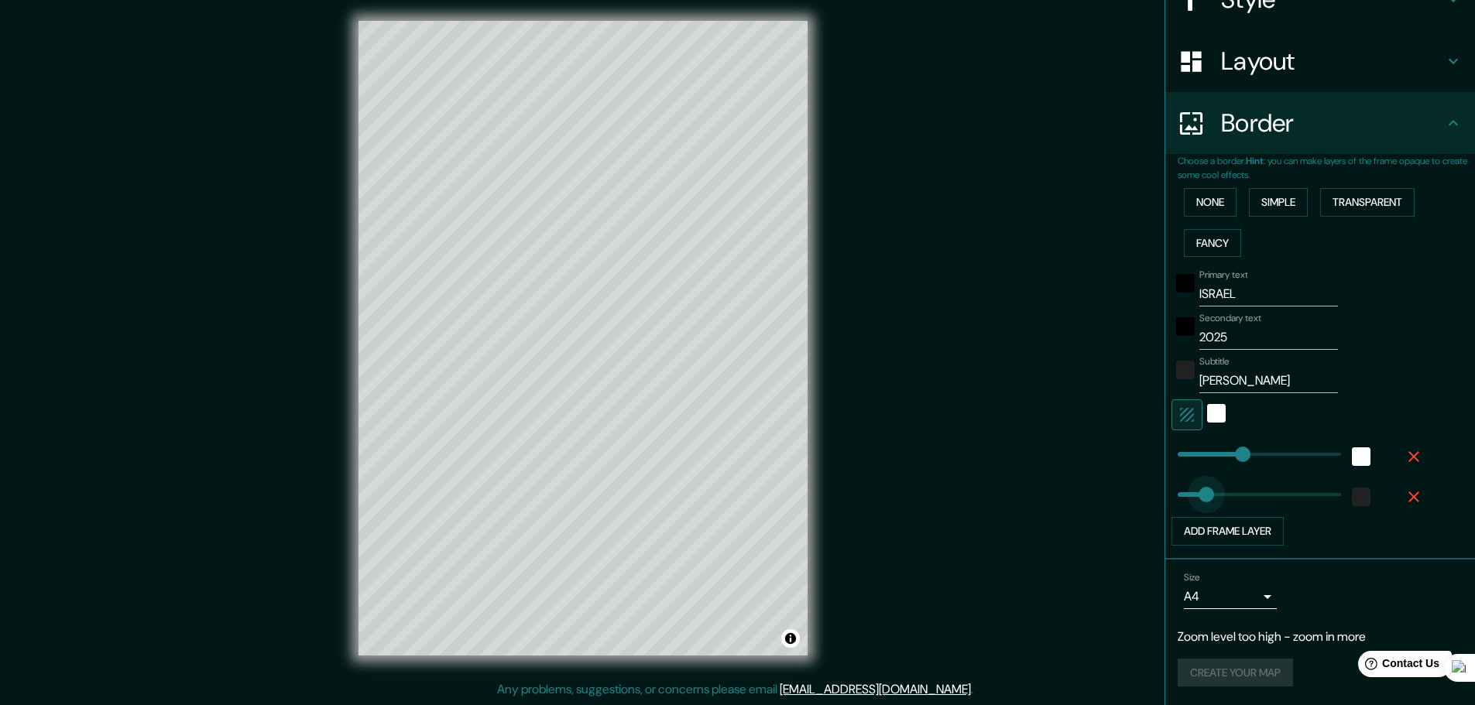
drag, startPoint x: 1207, startPoint y: 495, endPoint x: 1192, endPoint y: 495, distance: 14.7
click at [1196, 495] on span at bounding box center [1203, 494] width 15 height 15
type input "476"
drag, startPoint x: 1238, startPoint y: 446, endPoint x: 1300, endPoint y: 450, distance: 61.3
type input "273"
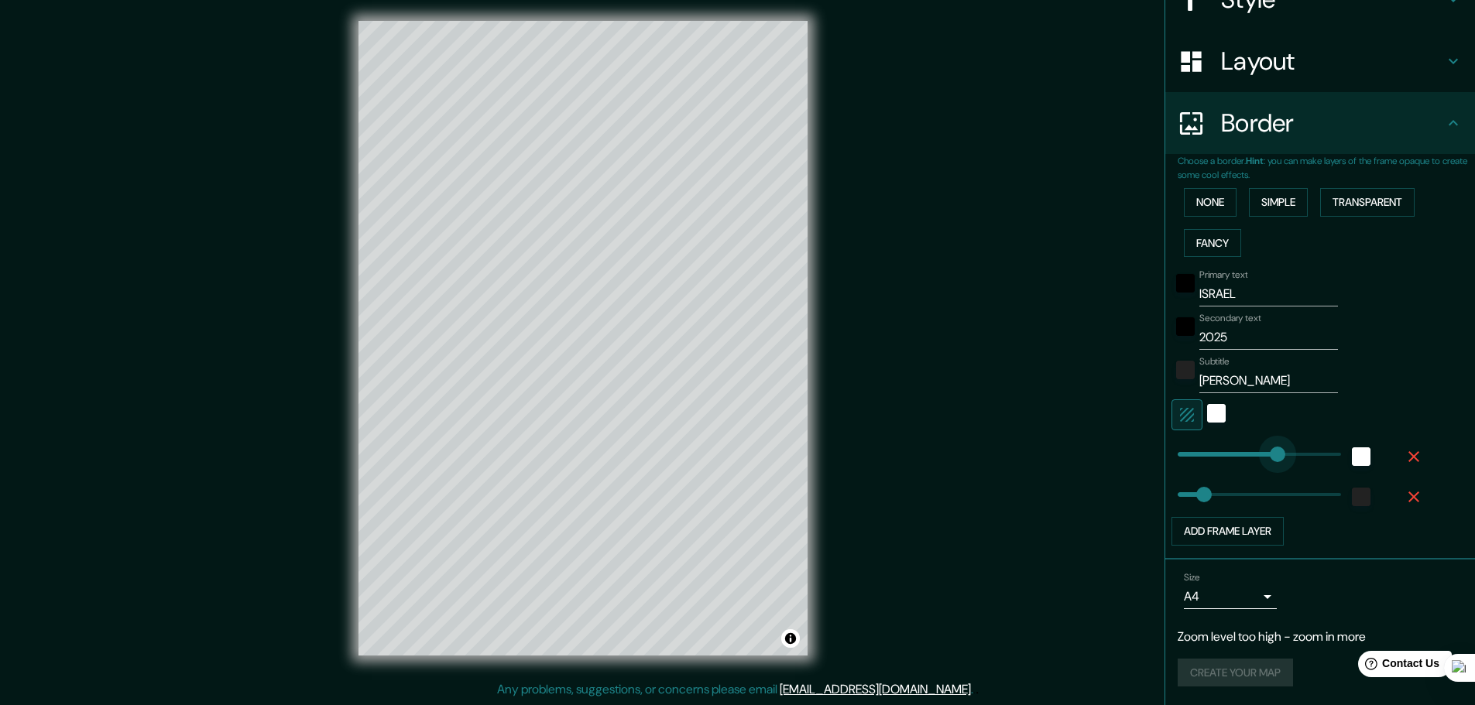
drag, startPoint x: 1273, startPoint y: 450, endPoint x: 1240, endPoint y: 451, distance: 33.3
type input "105"
drag, startPoint x: 1239, startPoint y: 452, endPoint x: 1192, endPoint y: 453, distance: 47.2
type input "118"
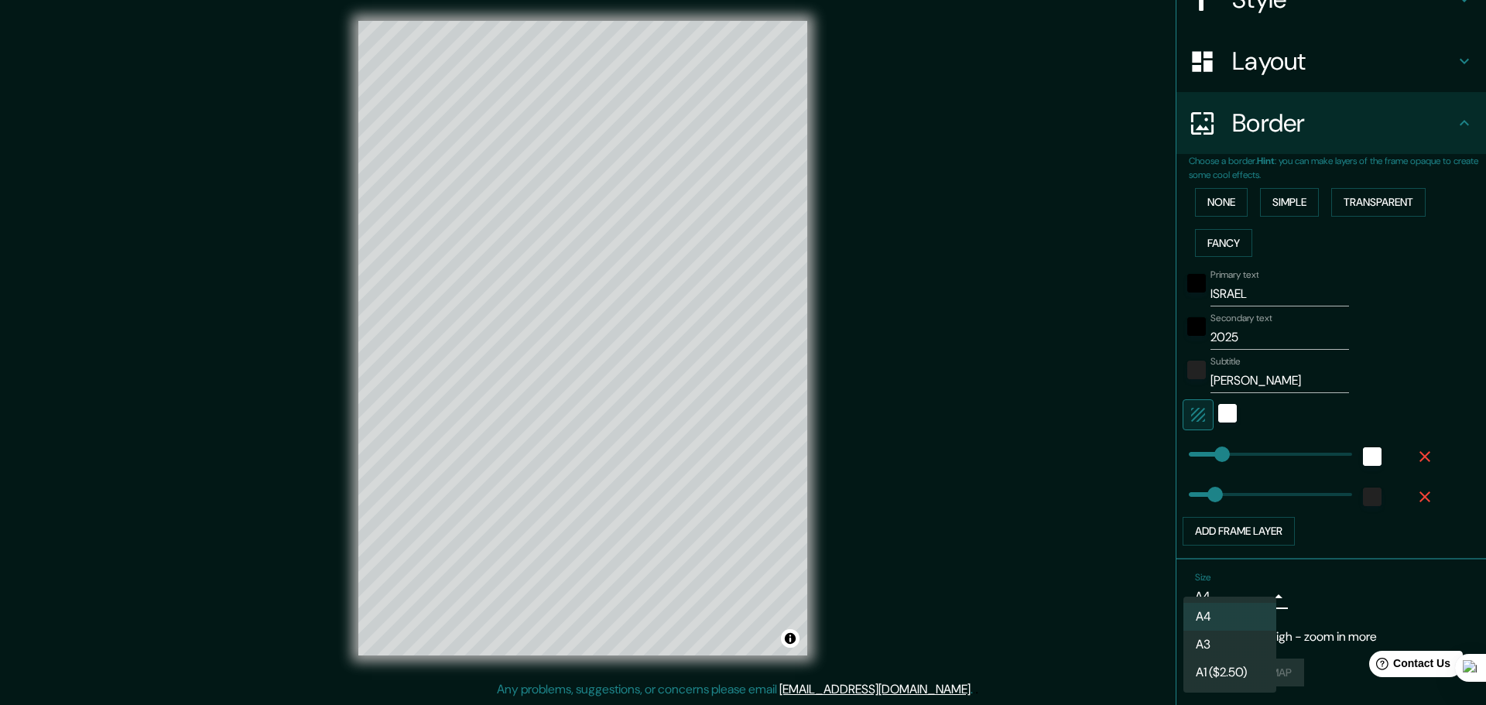
click at [1252, 598] on body "Mappin Location Pins Style Layout Border Choose a border. Hint : you can make l…" at bounding box center [743, 348] width 1486 height 705
click at [1224, 647] on li "A3" at bounding box center [1229, 645] width 93 height 28
type input "a4"
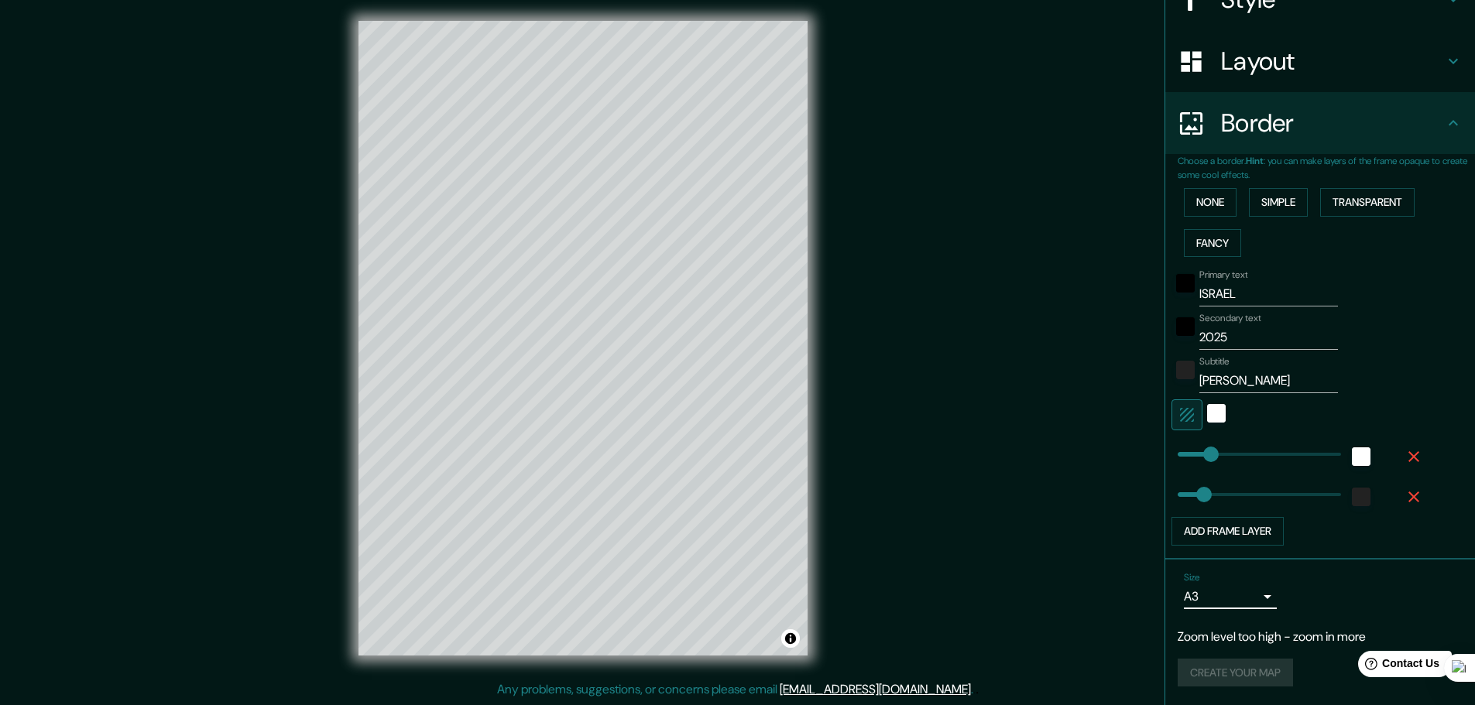
click at [1371, 610] on div "Size A3 a4" at bounding box center [1319, 591] width 285 height 50
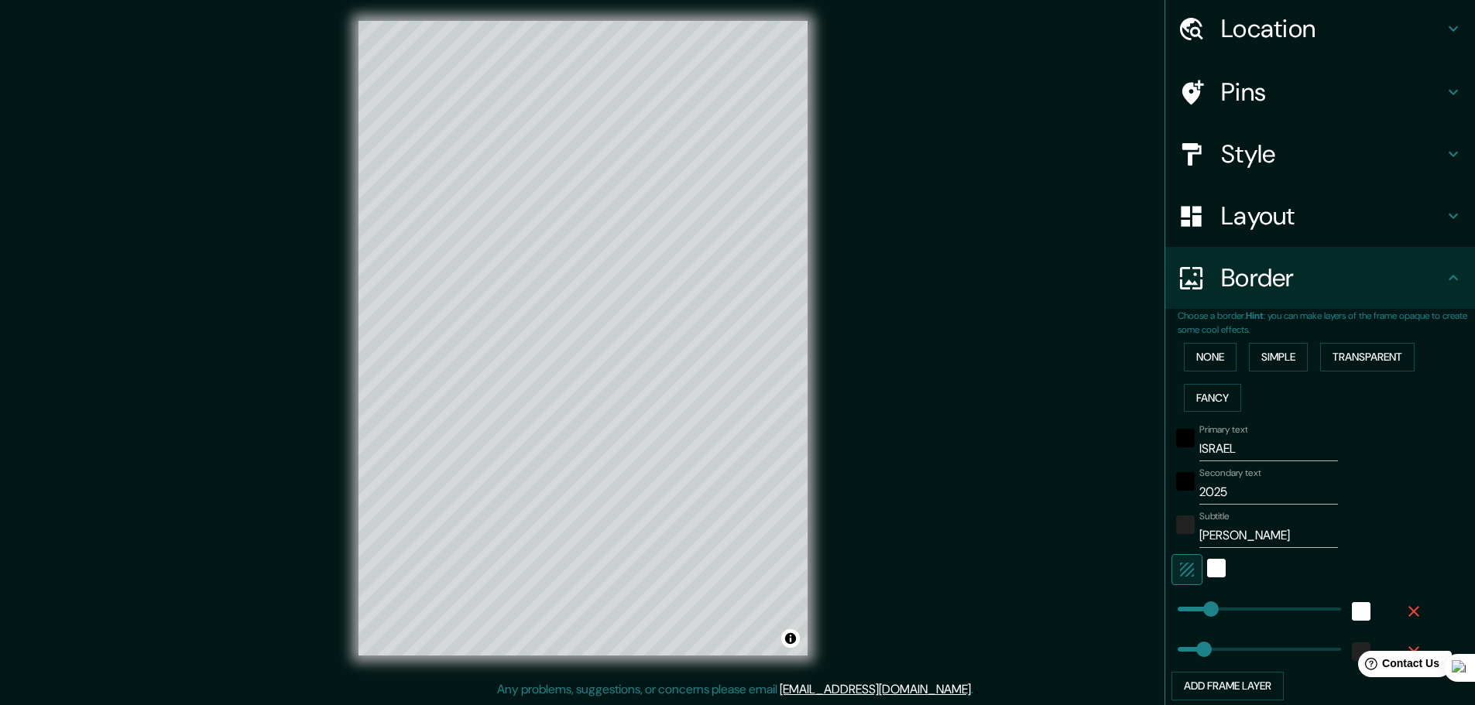
scroll to position [0, 0]
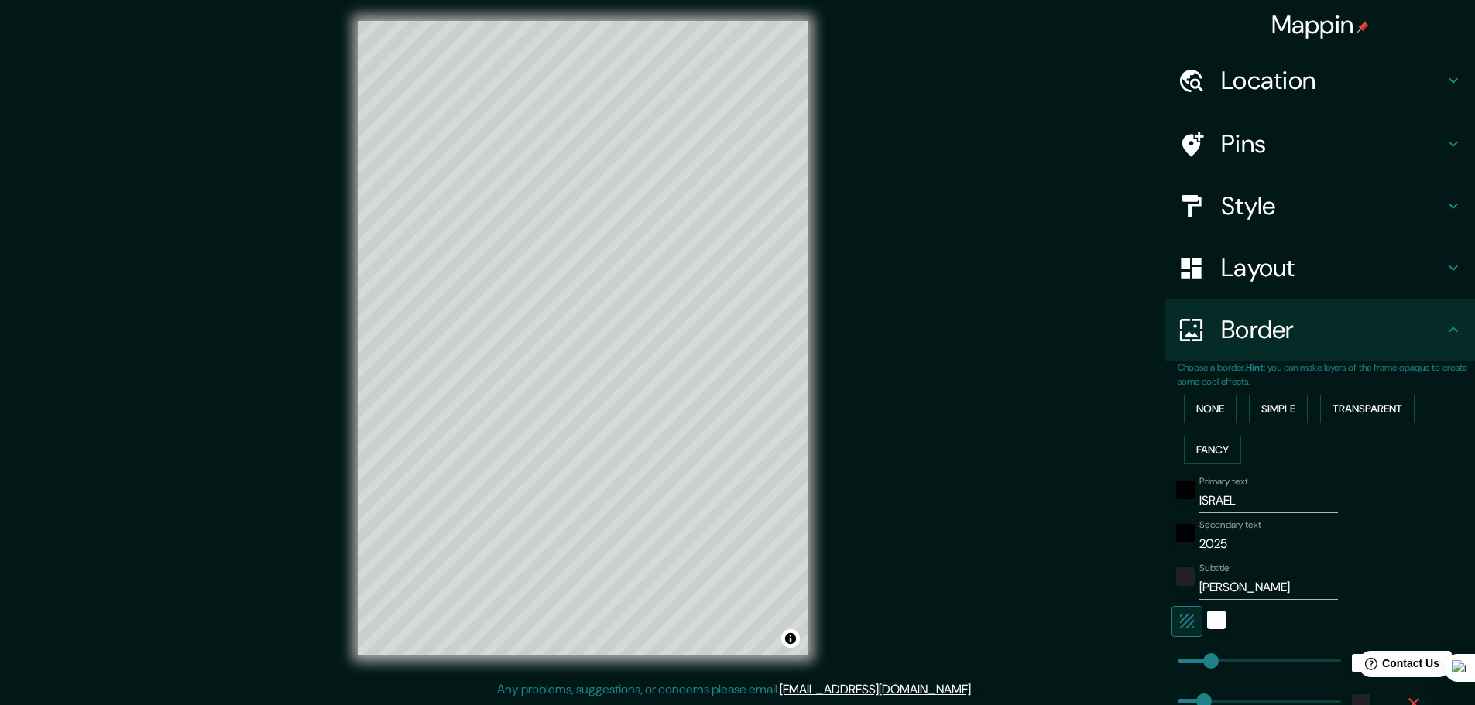
click at [1303, 269] on h4 "Layout" at bounding box center [1332, 267] width 223 height 31
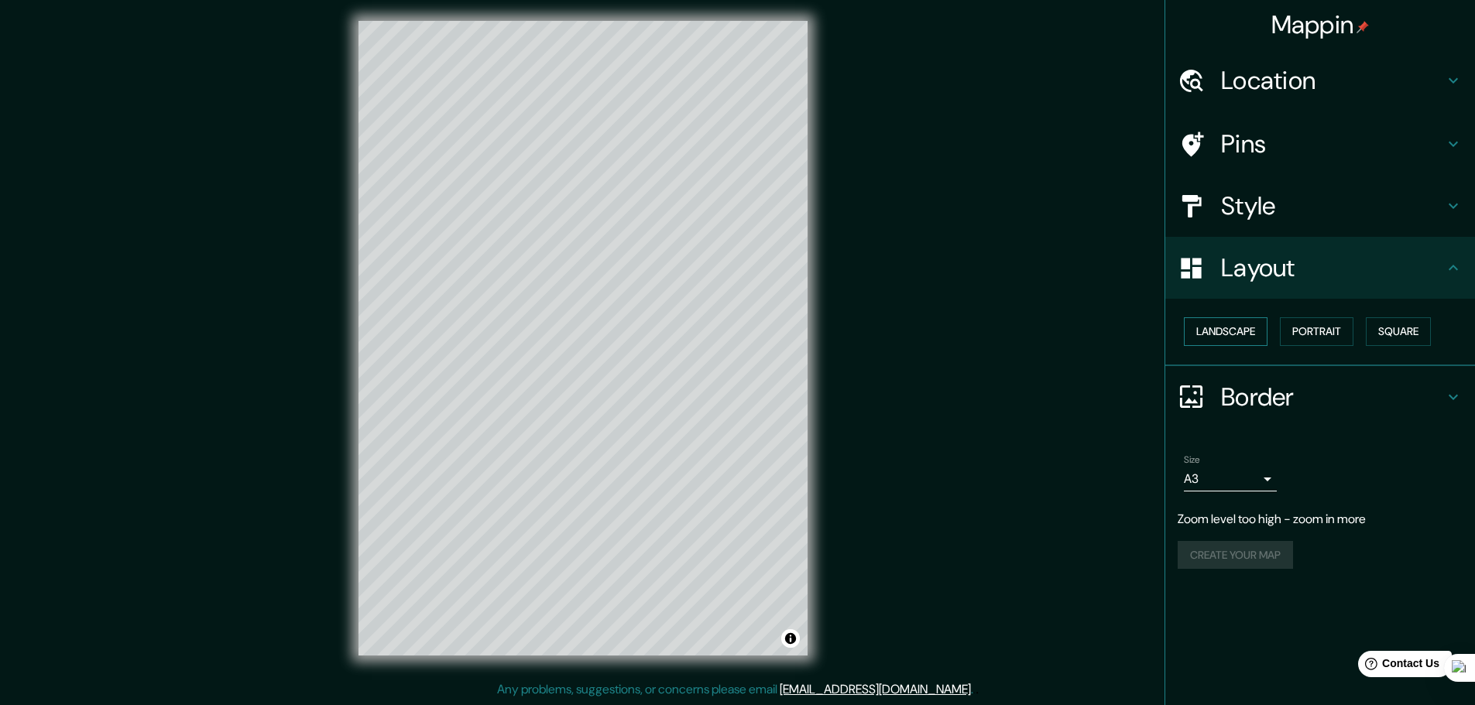
click at [1237, 336] on button "Landscape" at bounding box center [1225, 331] width 84 height 29
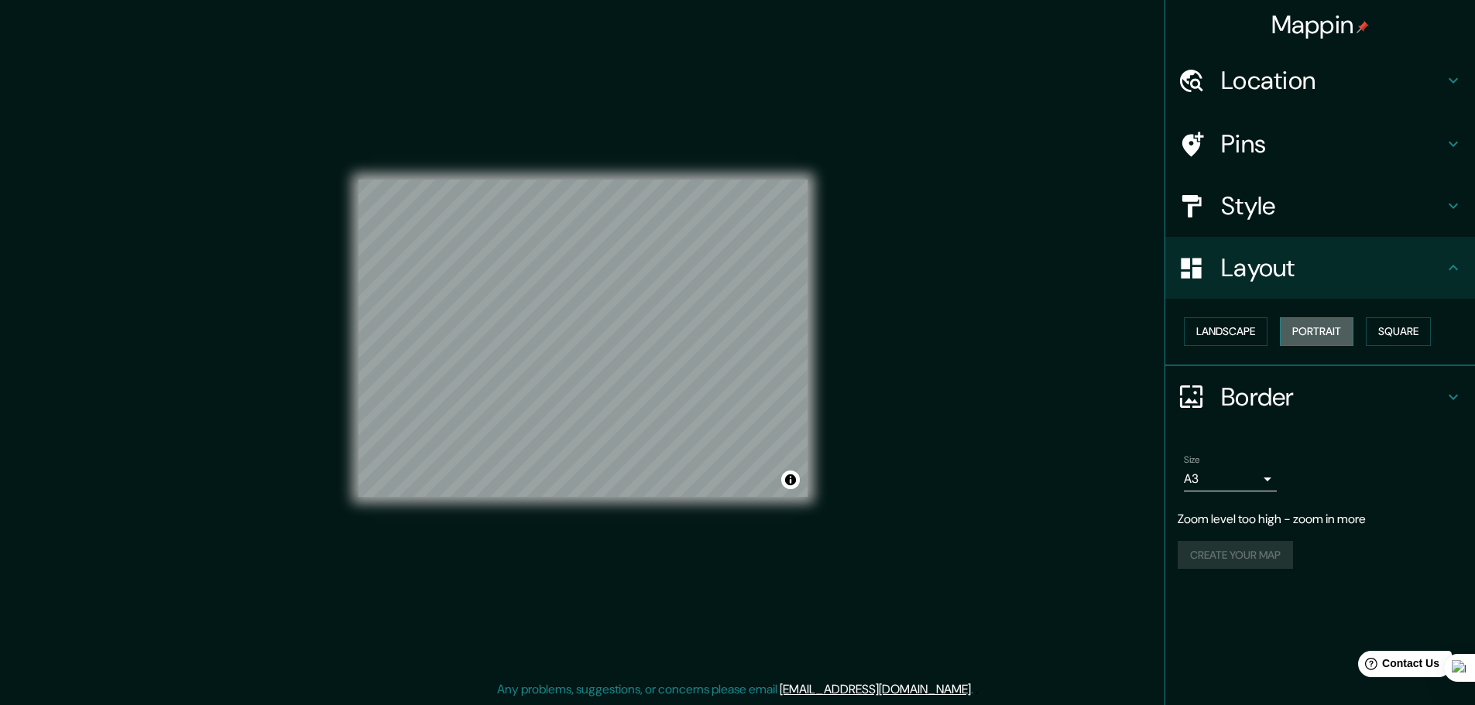
drag, startPoint x: 1296, startPoint y: 336, endPoint x: 1341, endPoint y: 336, distance: 44.1
click at [1297, 336] on button "Portrait" at bounding box center [1316, 331] width 74 height 29
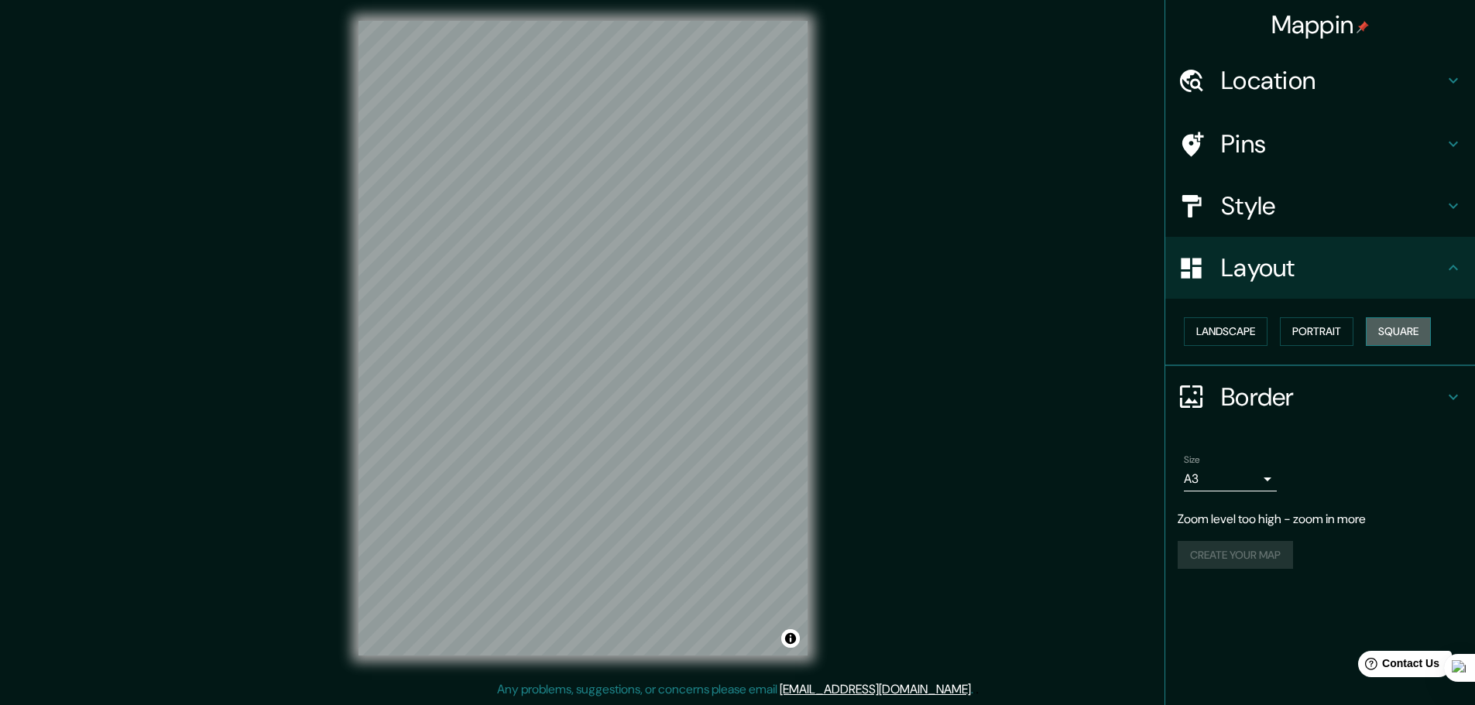
click at [1398, 334] on button "Square" at bounding box center [1397, 331] width 65 height 29
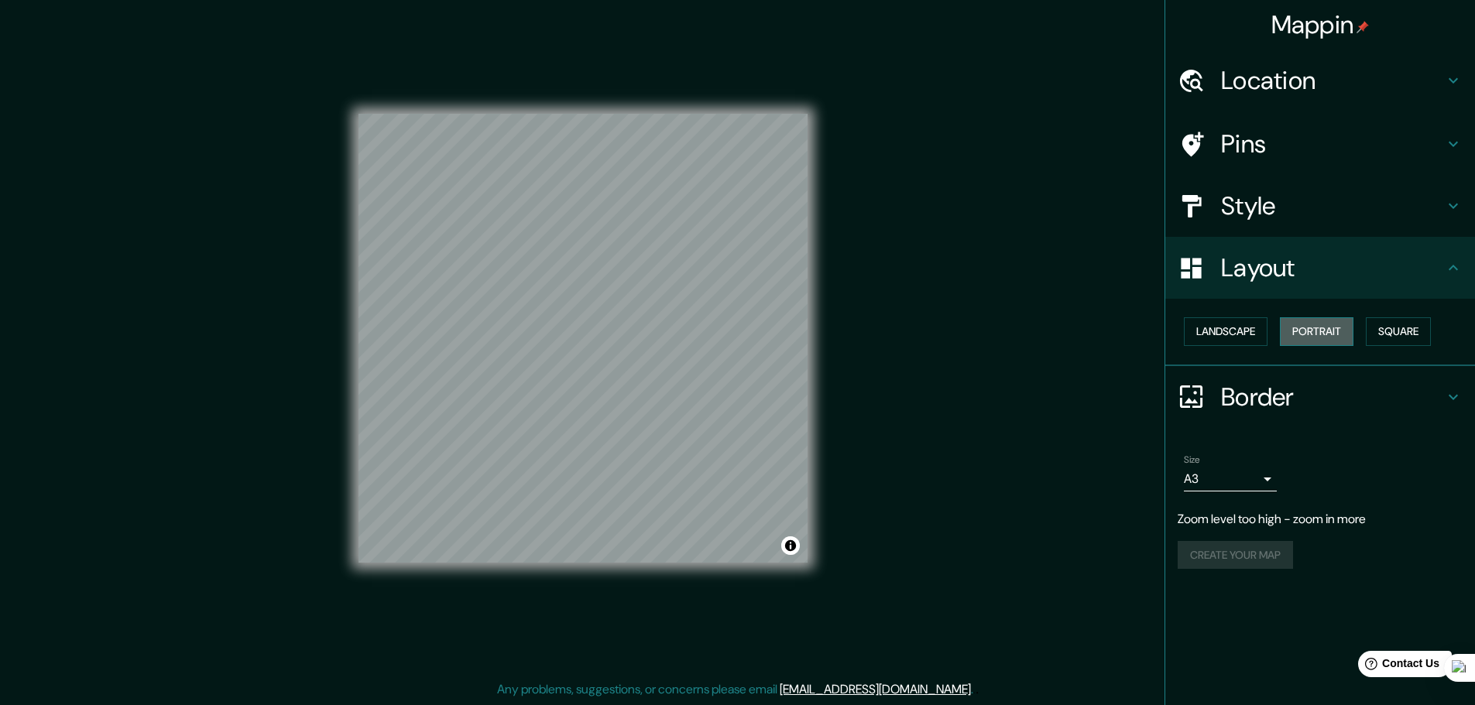
click at [1304, 339] on button "Portrait" at bounding box center [1316, 331] width 74 height 29
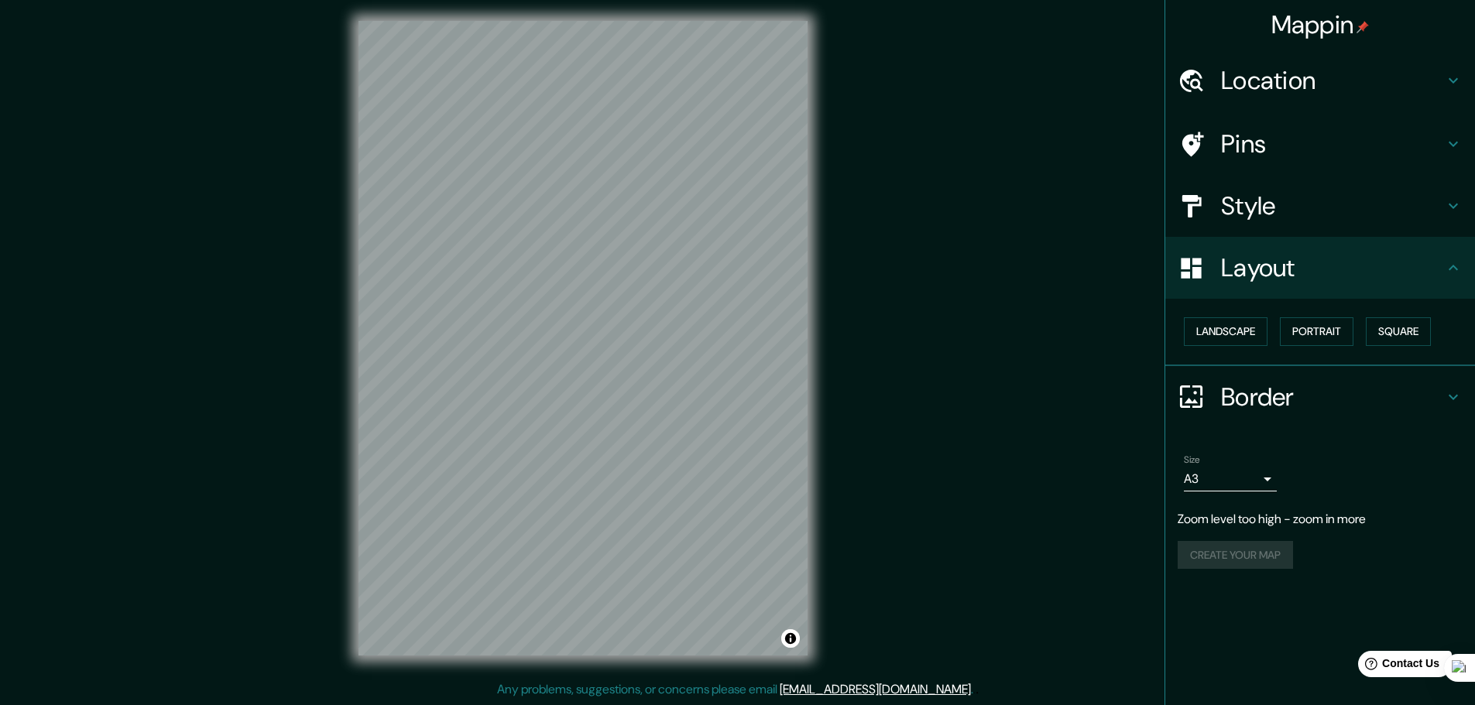
click at [1453, 272] on icon at bounding box center [1453, 268] width 19 height 19
click at [1451, 198] on icon at bounding box center [1453, 206] width 19 height 19
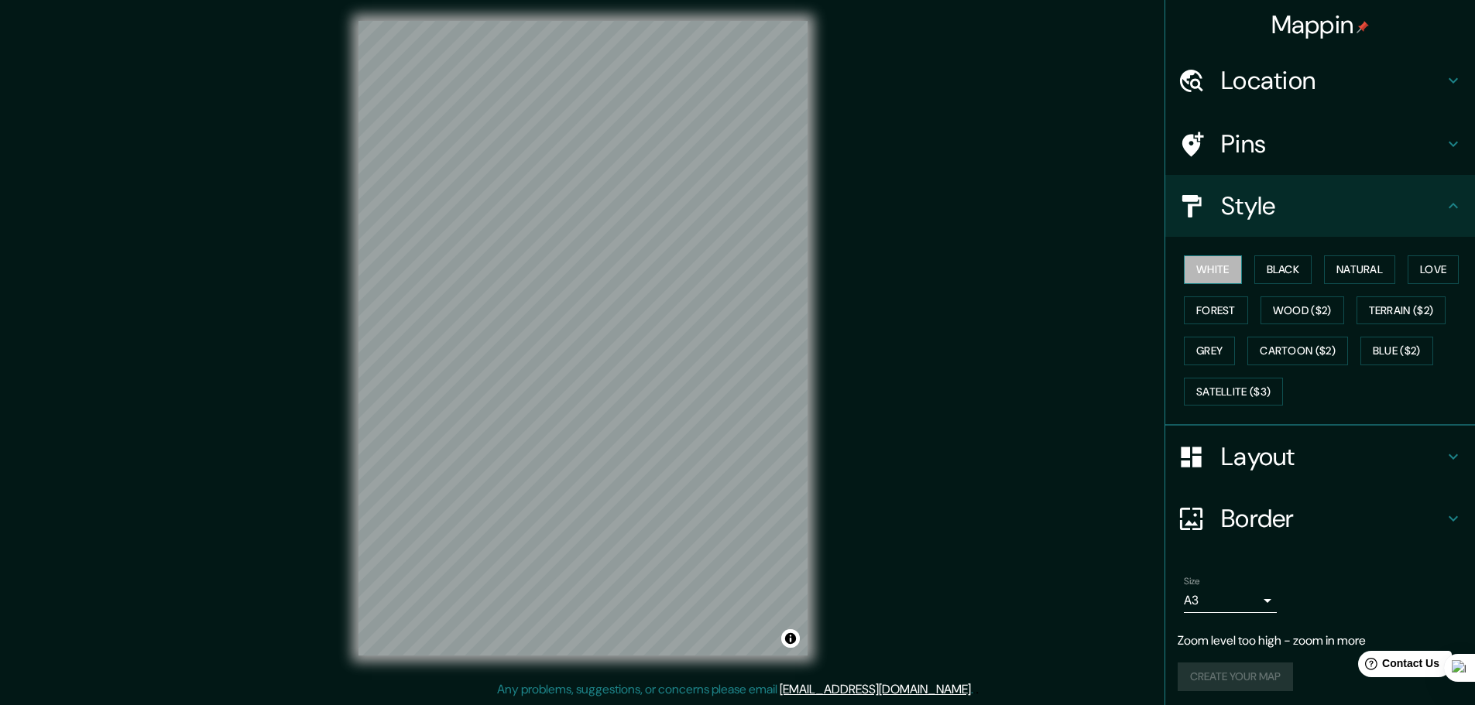
click at [1203, 271] on button "White" at bounding box center [1212, 269] width 58 height 29
click at [1269, 272] on button "Black" at bounding box center [1283, 269] width 58 height 29
click at [1346, 272] on button "Natural" at bounding box center [1359, 269] width 71 height 29
click at [1420, 268] on button "Love" at bounding box center [1432, 269] width 51 height 29
click at [1208, 311] on button "Forest" at bounding box center [1215, 310] width 64 height 29
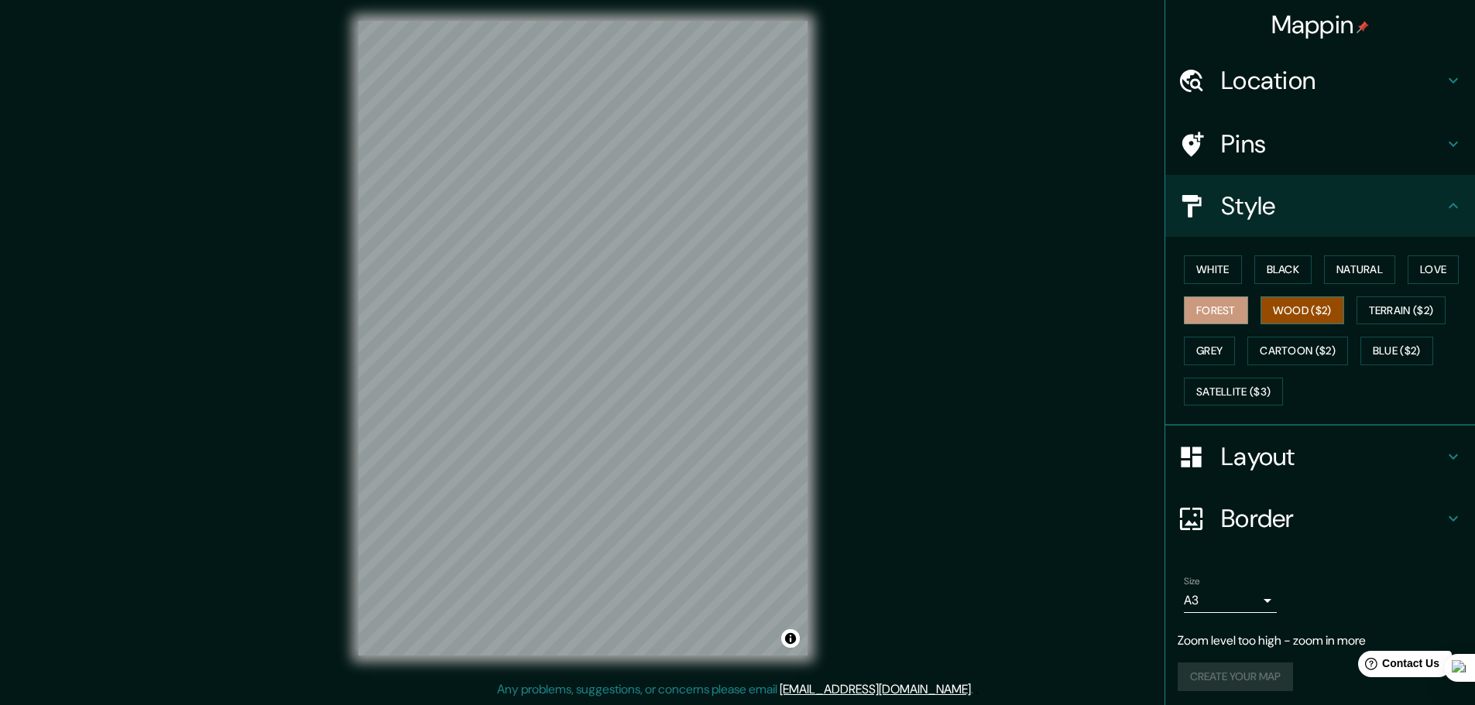
click at [1286, 311] on button "Wood ($2)" at bounding box center [1302, 310] width 84 height 29
click at [1399, 317] on button "Terrain ($2)" at bounding box center [1401, 310] width 90 height 29
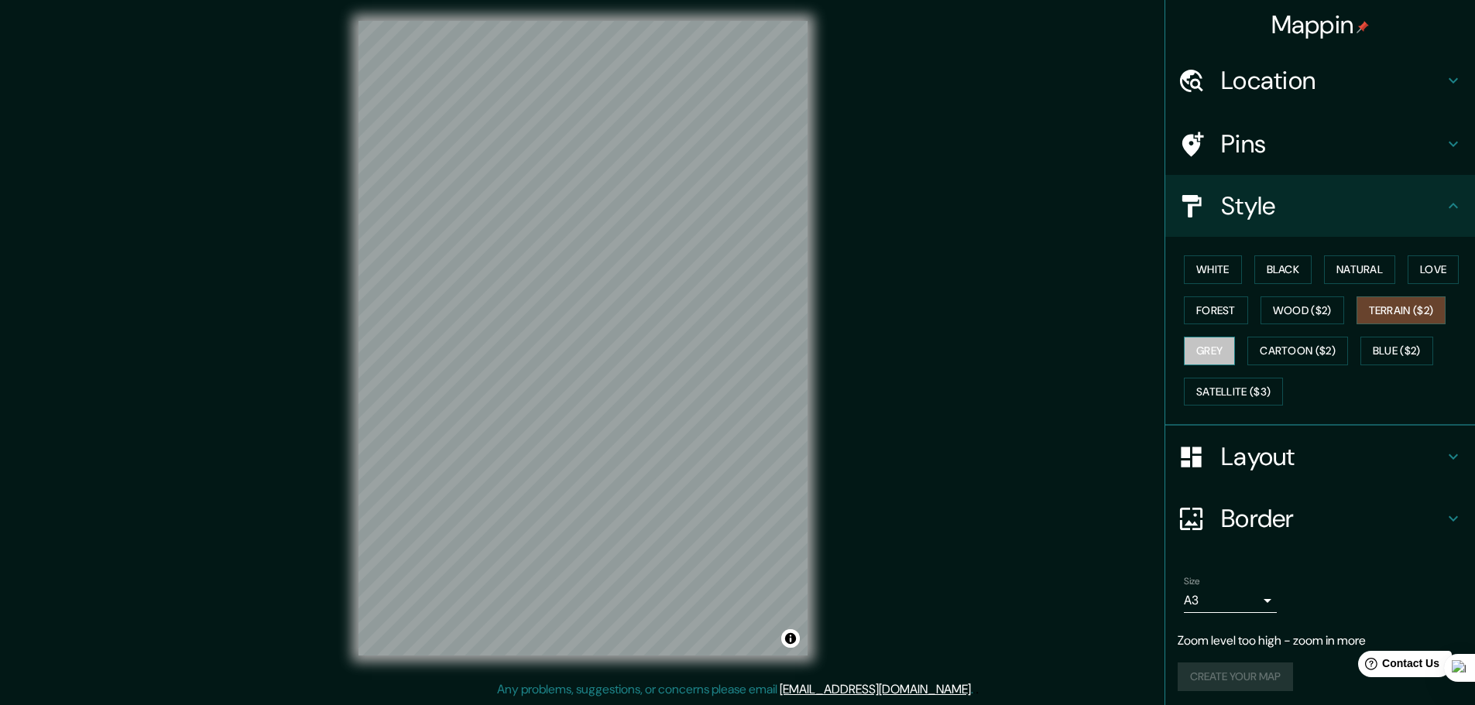
click at [1206, 350] on button "Grey" at bounding box center [1208, 351] width 51 height 29
click at [1293, 349] on button "Cartoon ($2)" at bounding box center [1297, 351] width 101 height 29
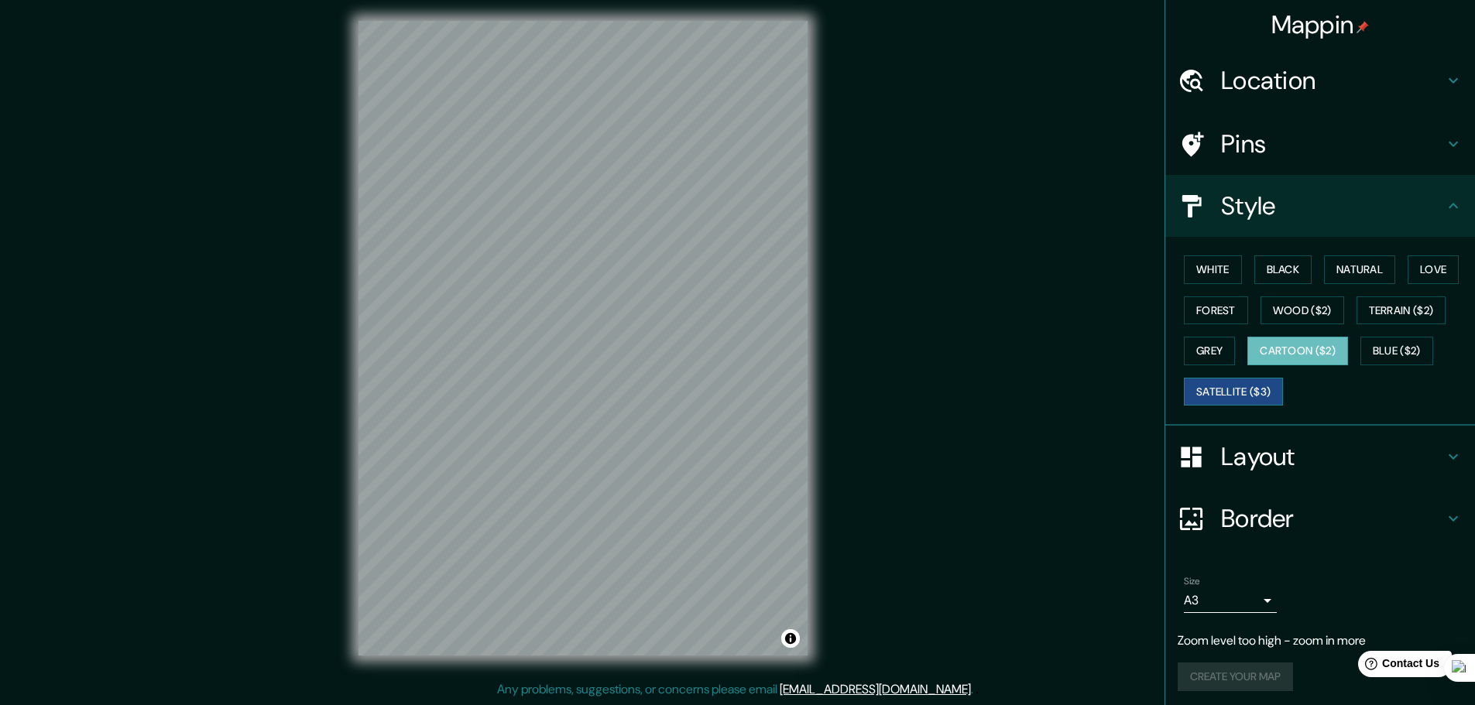
click at [1205, 389] on button "Satellite ($3)" at bounding box center [1232, 392] width 99 height 29
click at [1395, 357] on button "Blue ($2)" at bounding box center [1396, 351] width 73 height 29
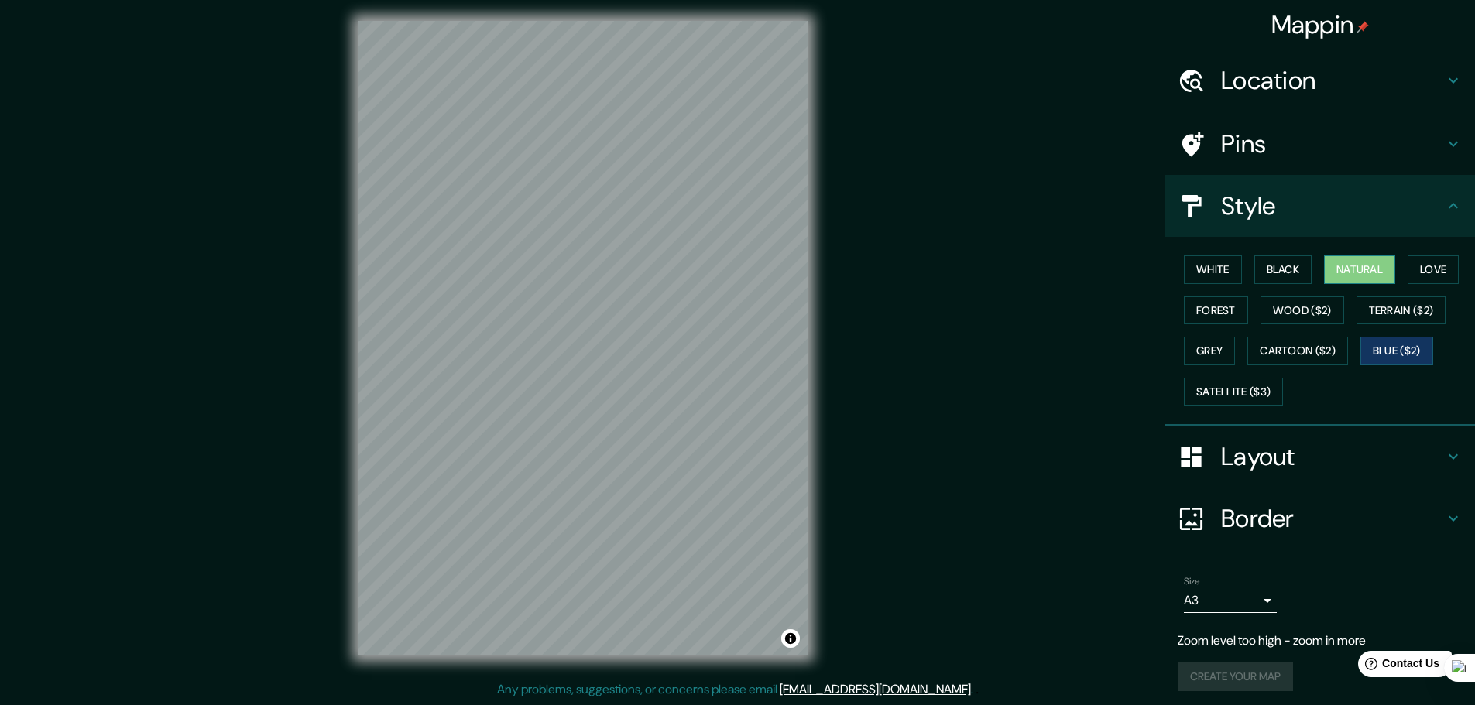
click at [1347, 272] on button "Natural" at bounding box center [1359, 269] width 71 height 29
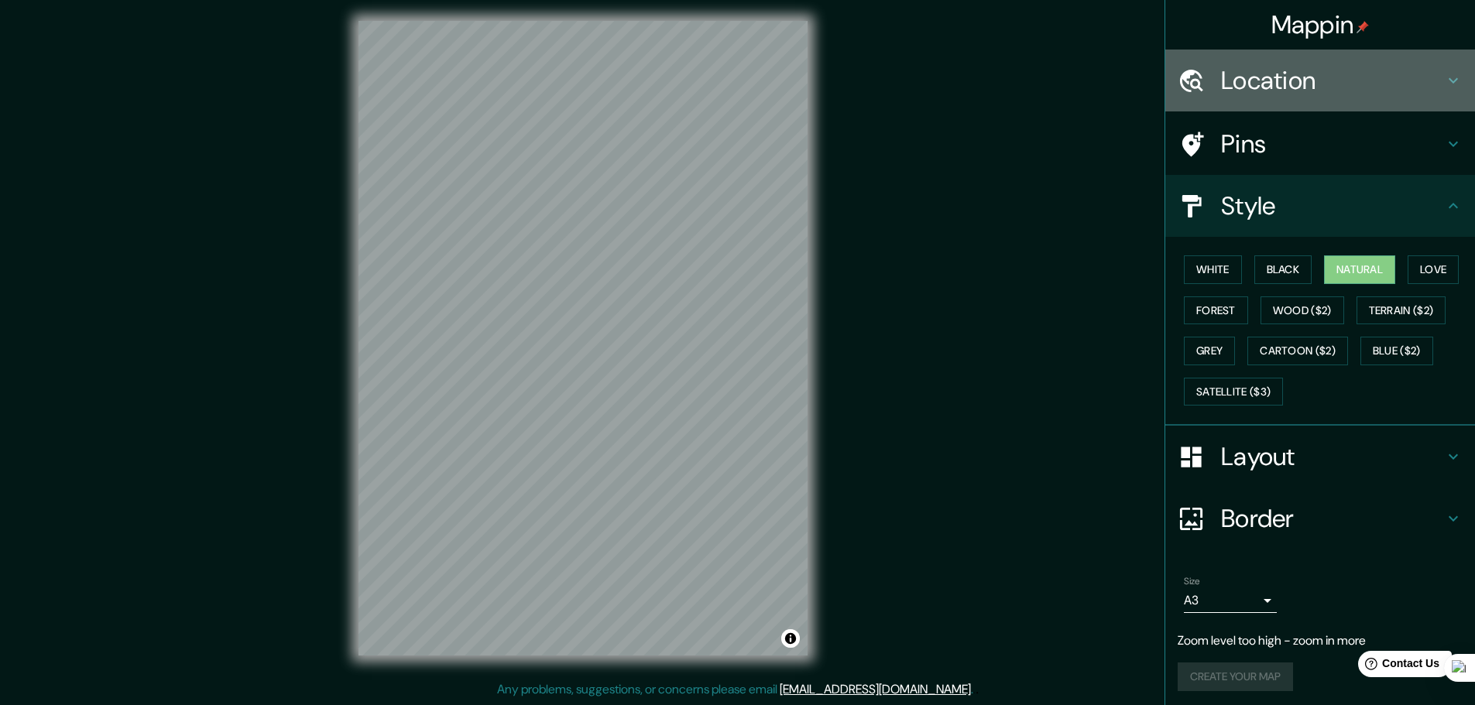
click at [1342, 74] on h4 "Location" at bounding box center [1332, 80] width 223 height 31
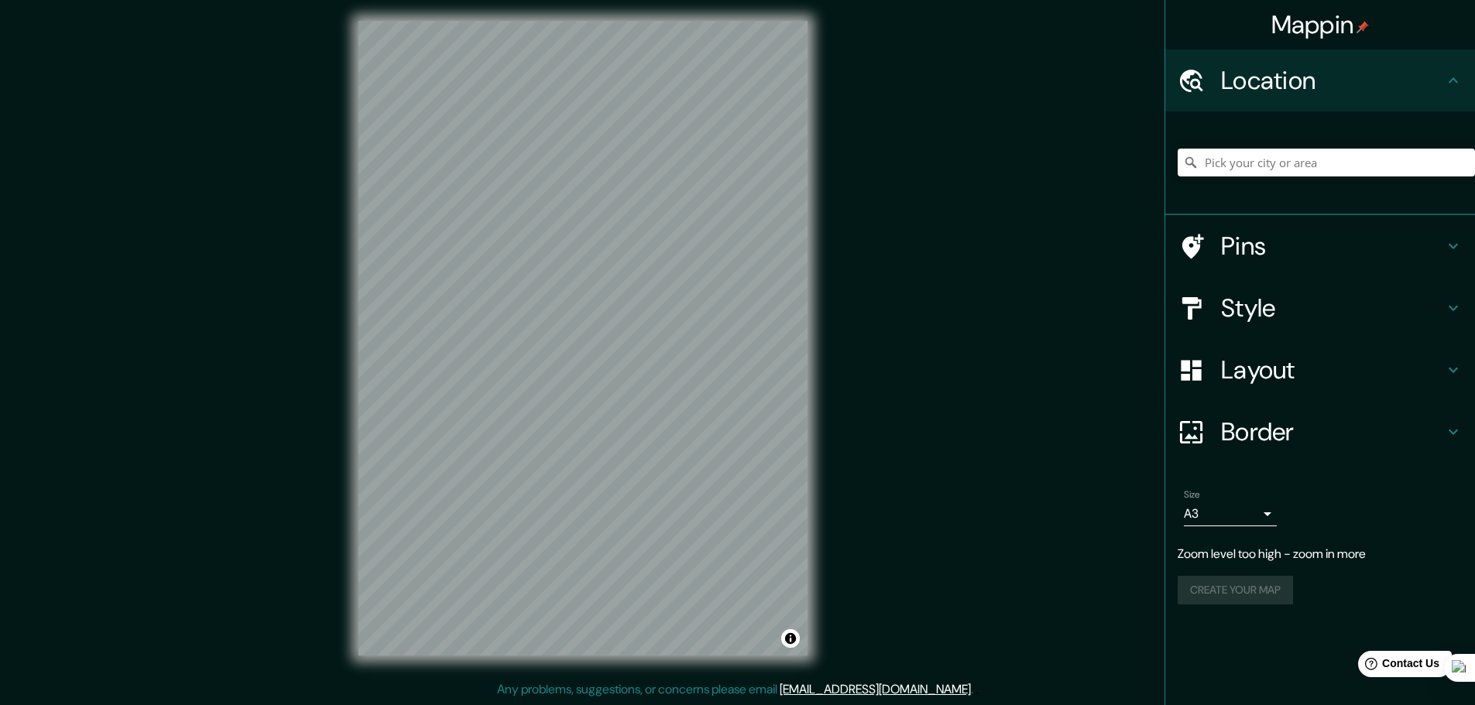
click at [1283, 238] on h4 "Pins" at bounding box center [1332, 246] width 223 height 31
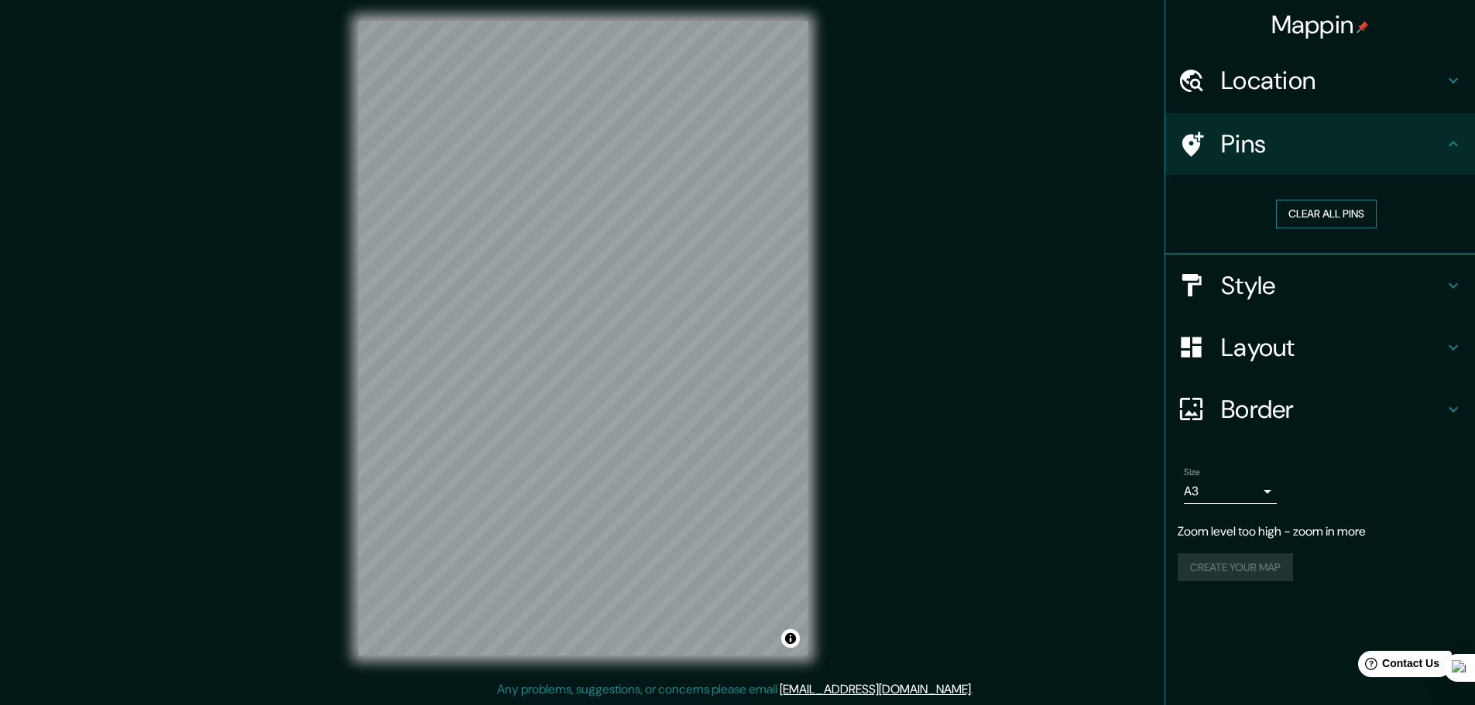
click at [1333, 215] on button "Clear all pins" at bounding box center [1326, 214] width 101 height 29
